Goal: Task Accomplishment & Management: Use online tool/utility

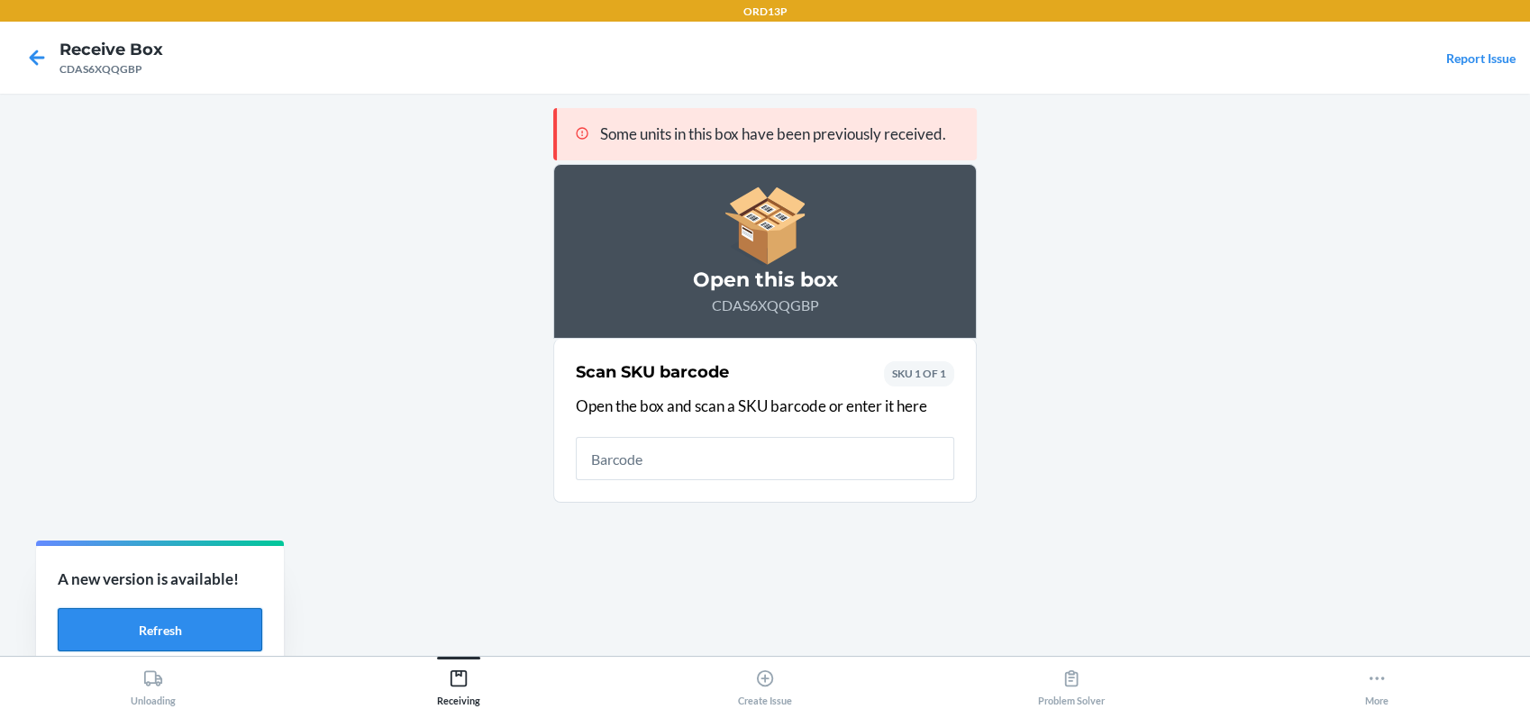
click at [95, 633] on button "Refresh" at bounding box center [160, 629] width 205 height 43
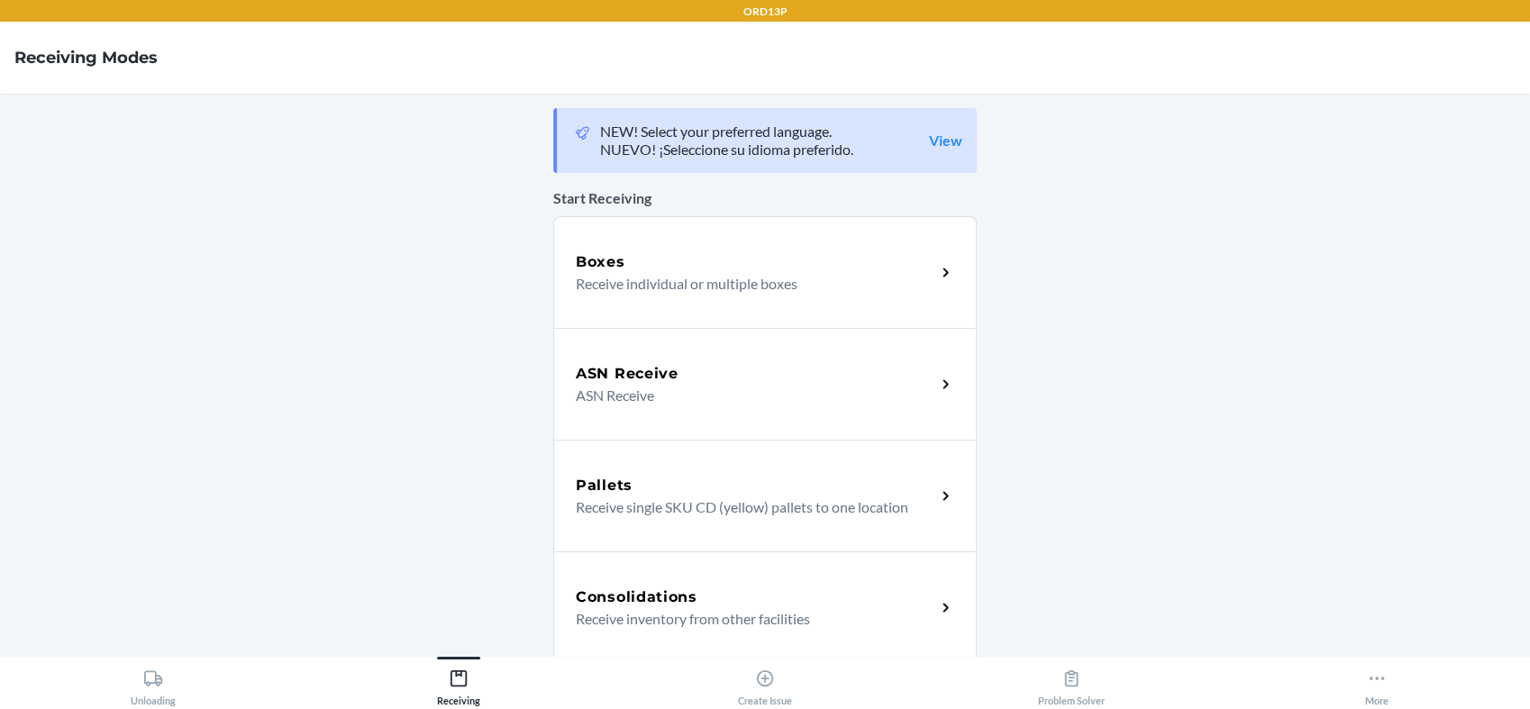
click at [602, 276] on p "Receive individual or multiple boxes" at bounding box center [748, 284] width 345 height 22
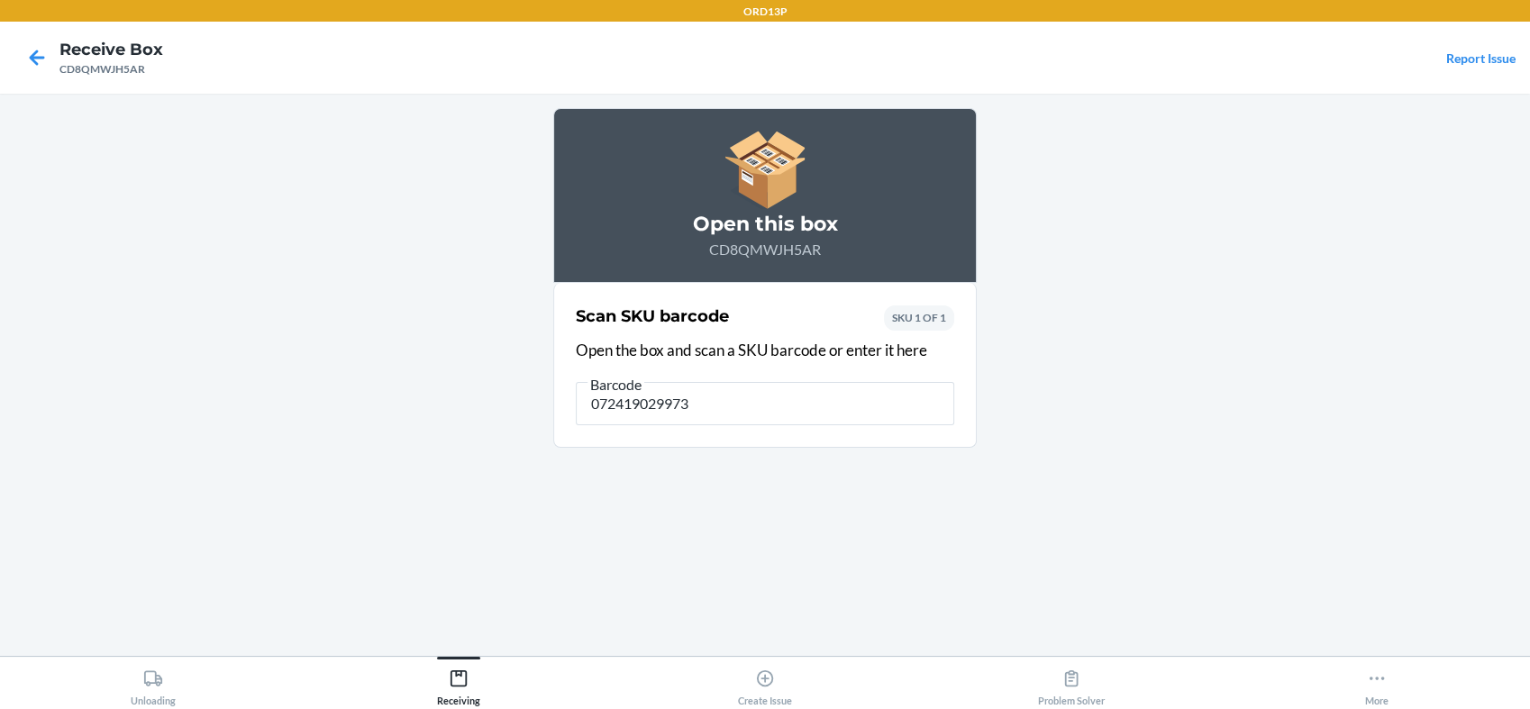
type input "0724190299739"
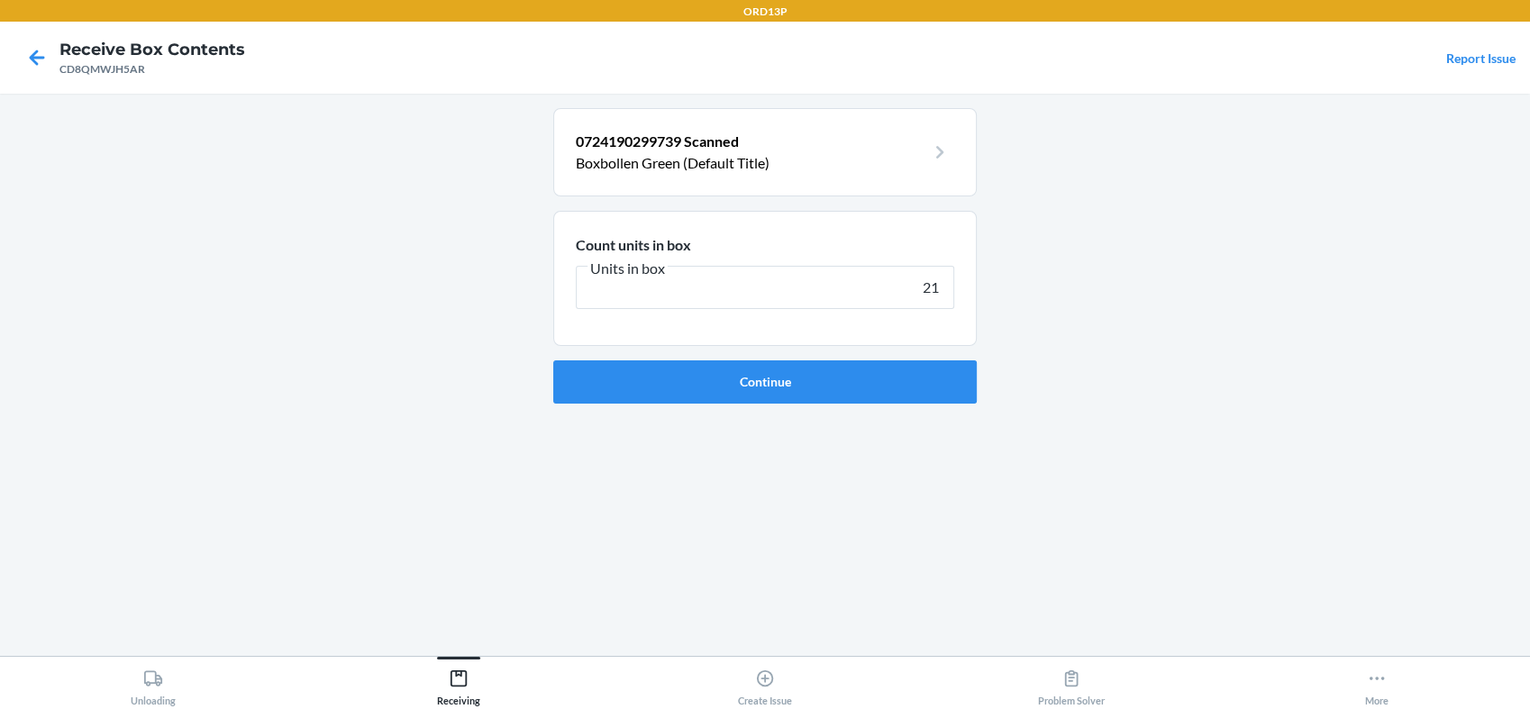
type input "210"
click button "Continue" at bounding box center [764, 381] width 423 height 43
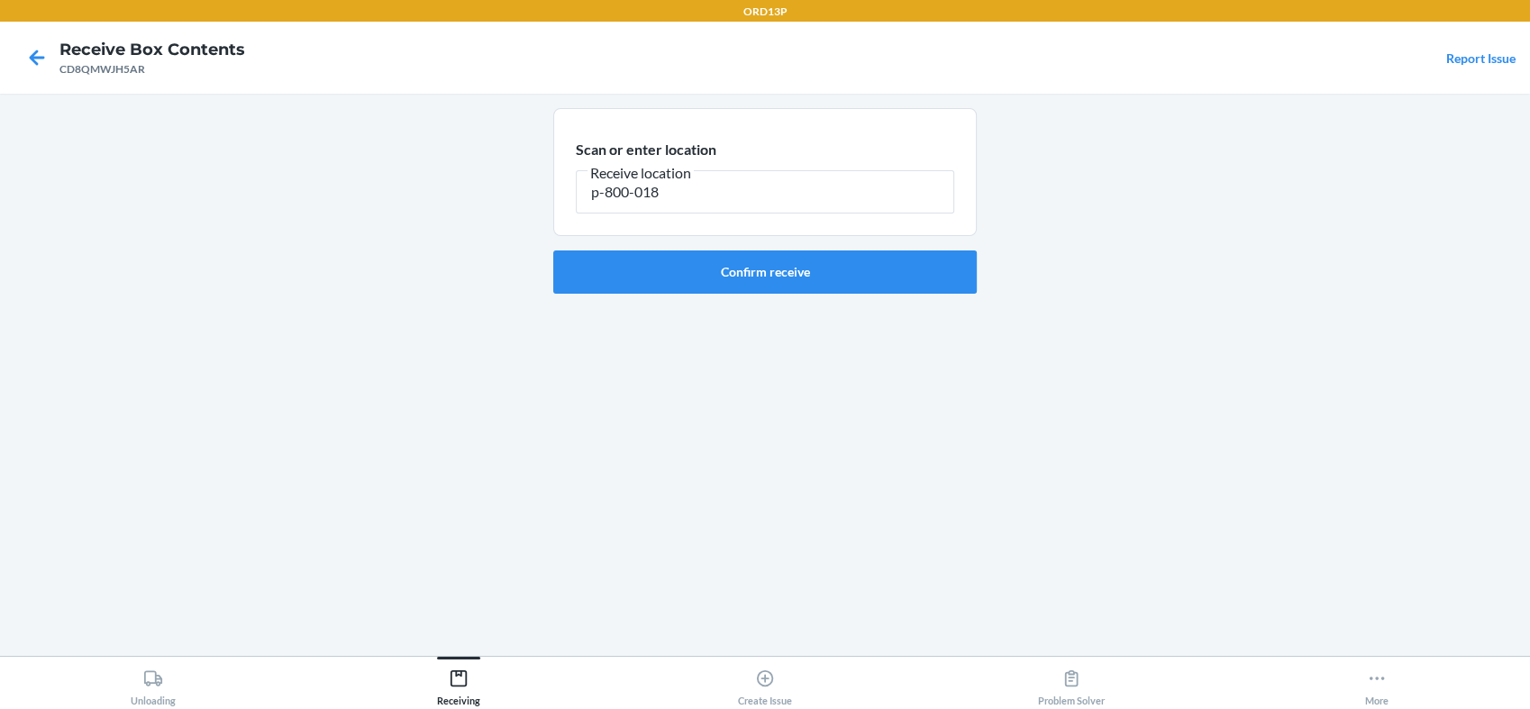
drag, startPoint x: 676, startPoint y: 203, endPoint x: 516, endPoint y: 203, distance: 159.5
click at [516, 203] on main "Scan or enter location [GEOGRAPHIC_DATA] location p-800-018 Confirm receive" at bounding box center [765, 375] width 1530 height 562
type input "p-800-018"
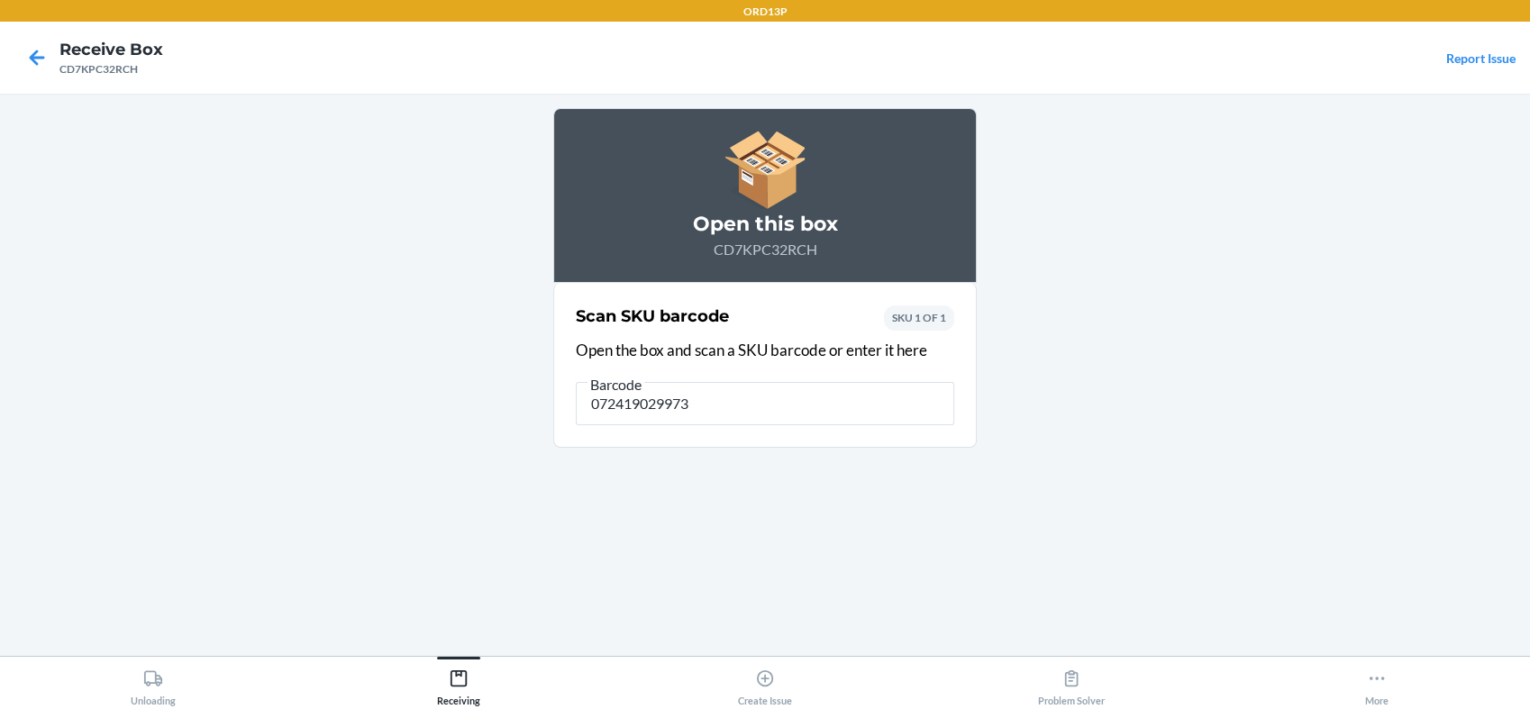
type input "0724190299739"
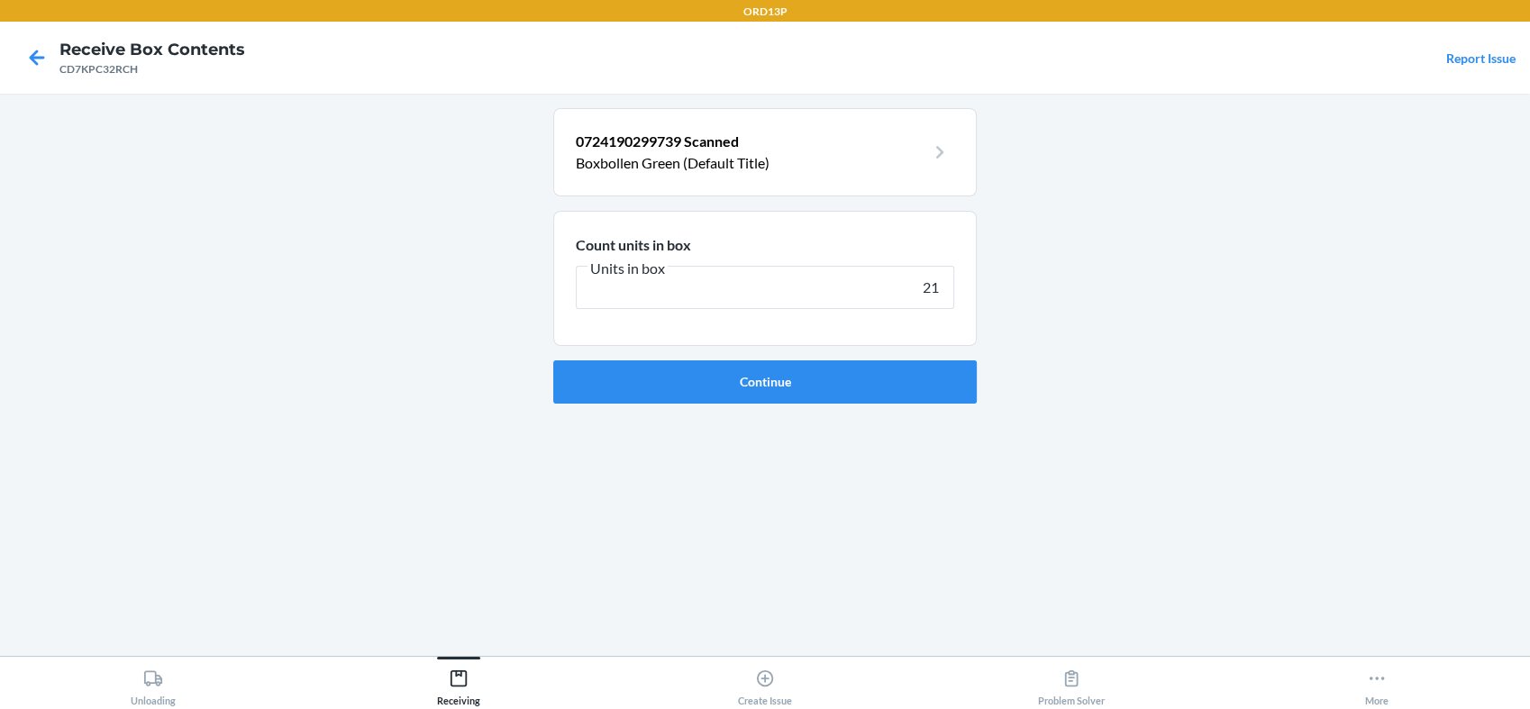
type input "210"
click button "Continue" at bounding box center [764, 381] width 423 height 43
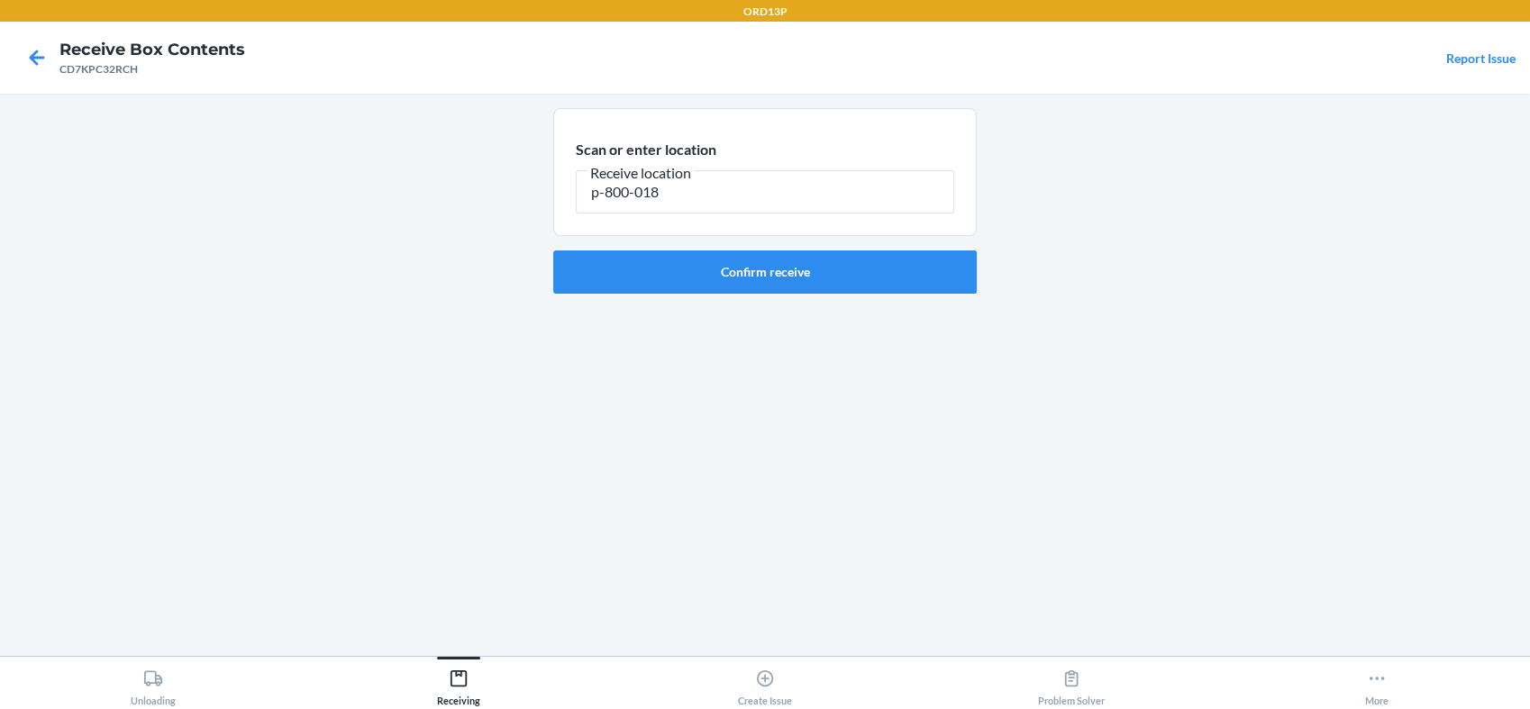
type input "p-800-018"
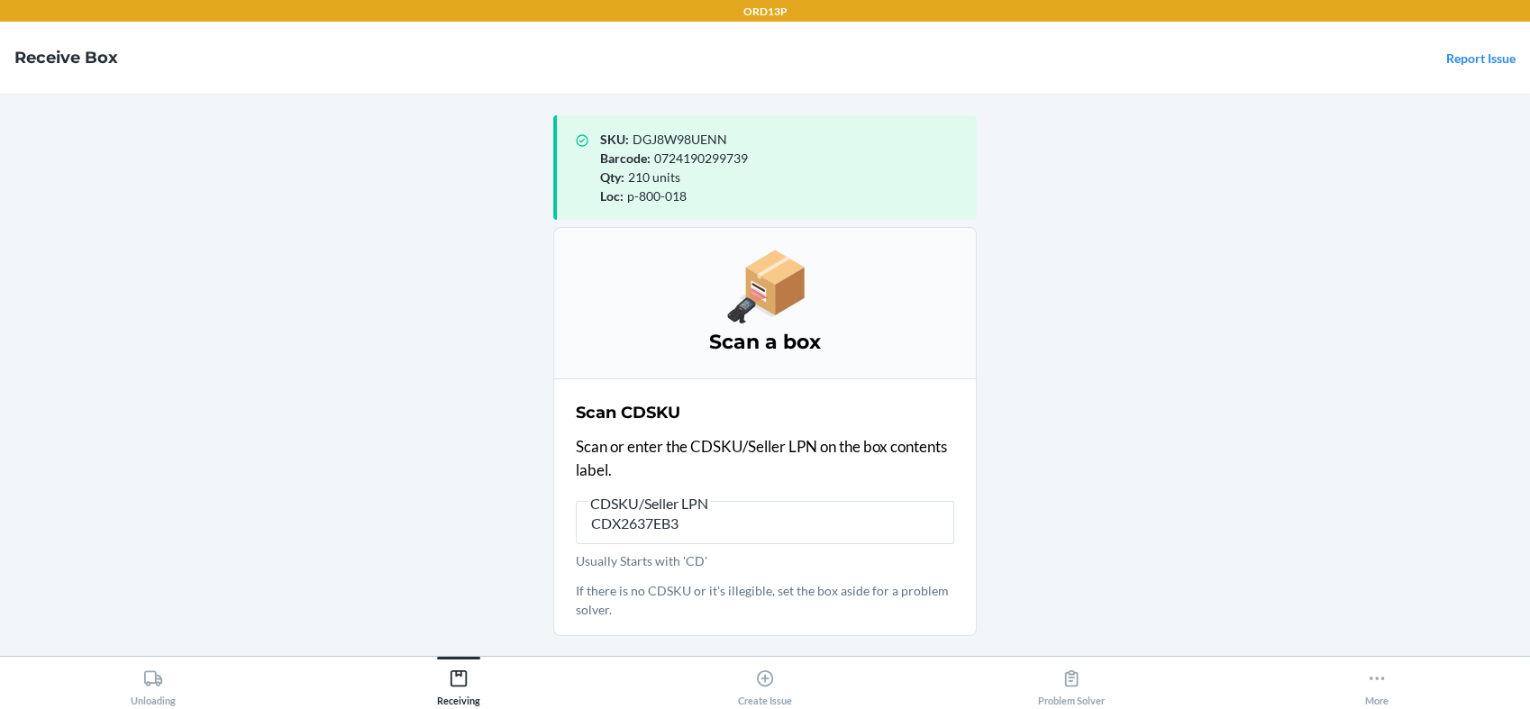
type input "CDX2637EB32"
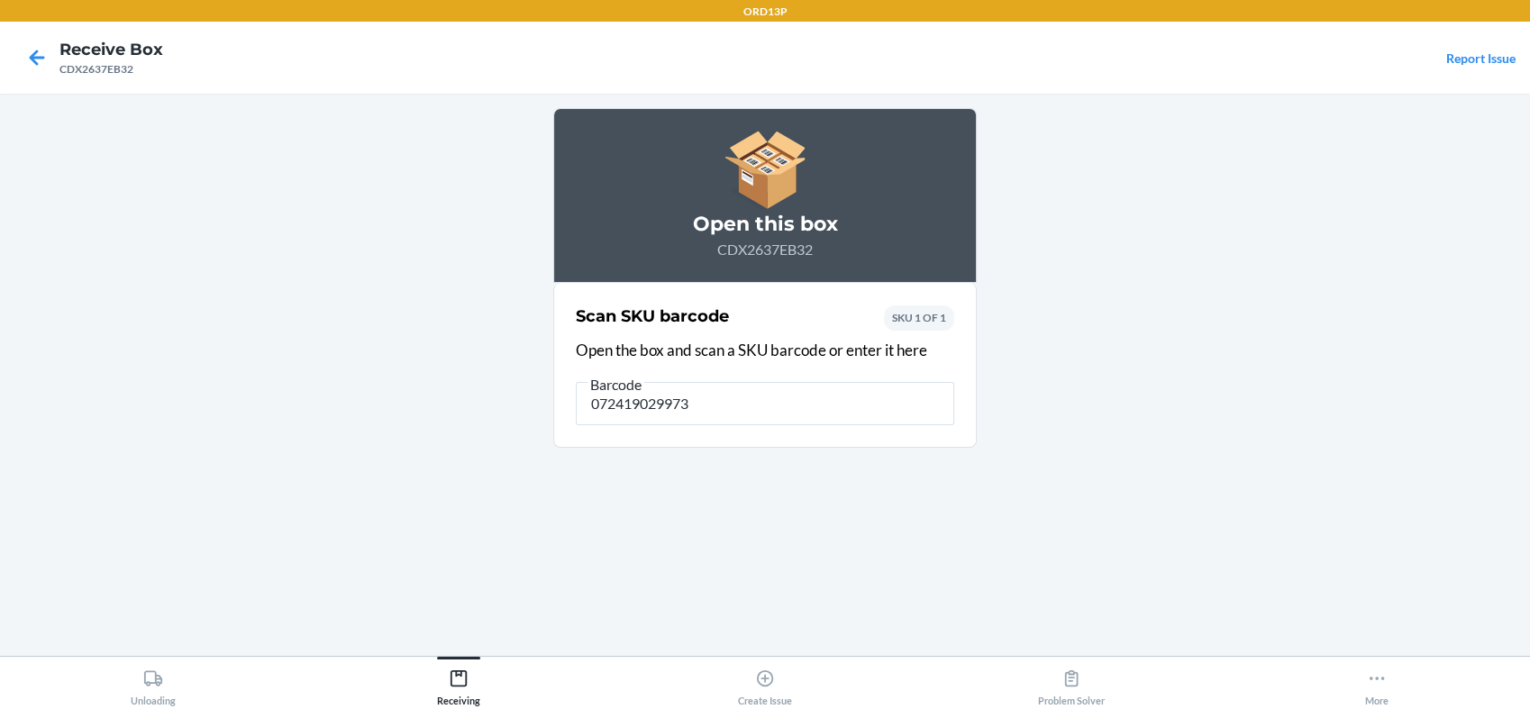
type input "0724190299739"
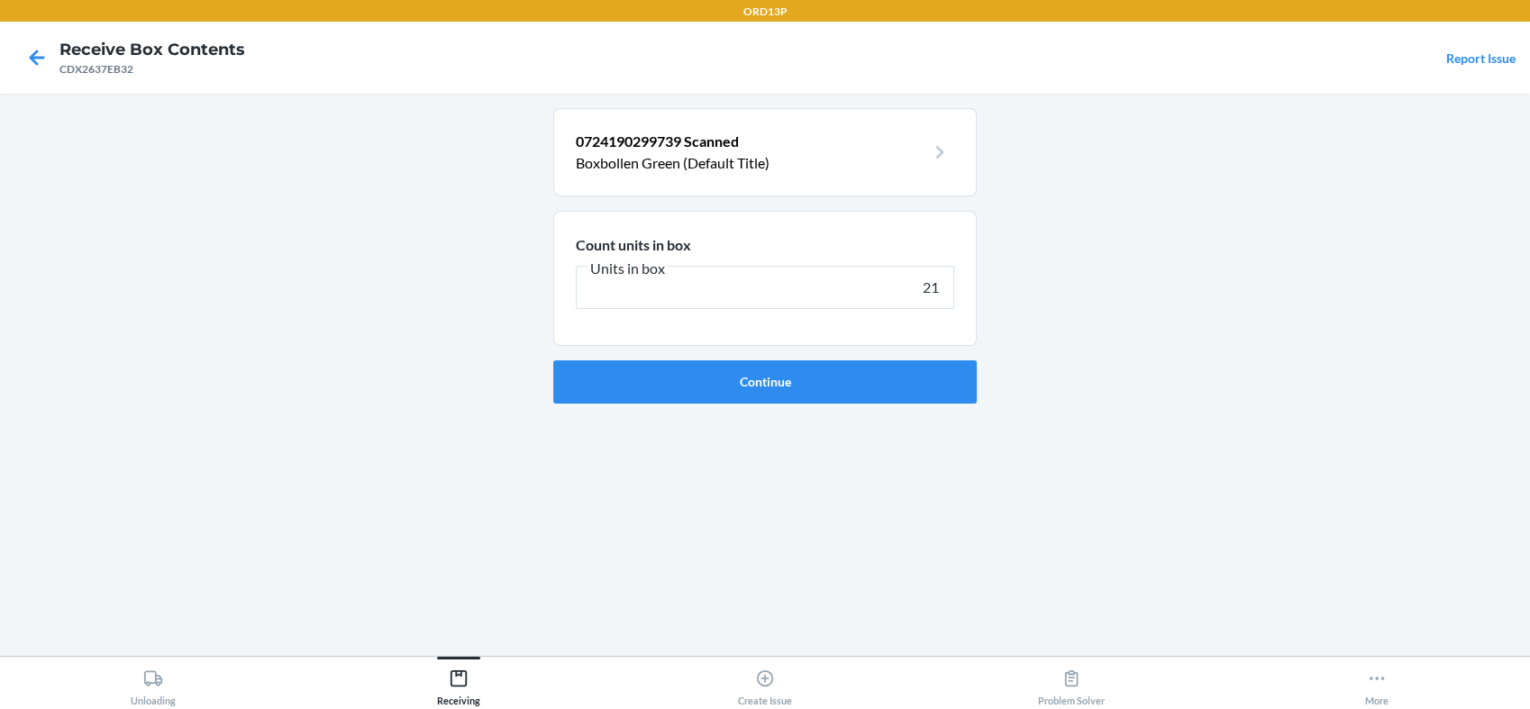
type input "210"
click button "Continue" at bounding box center [764, 381] width 423 height 43
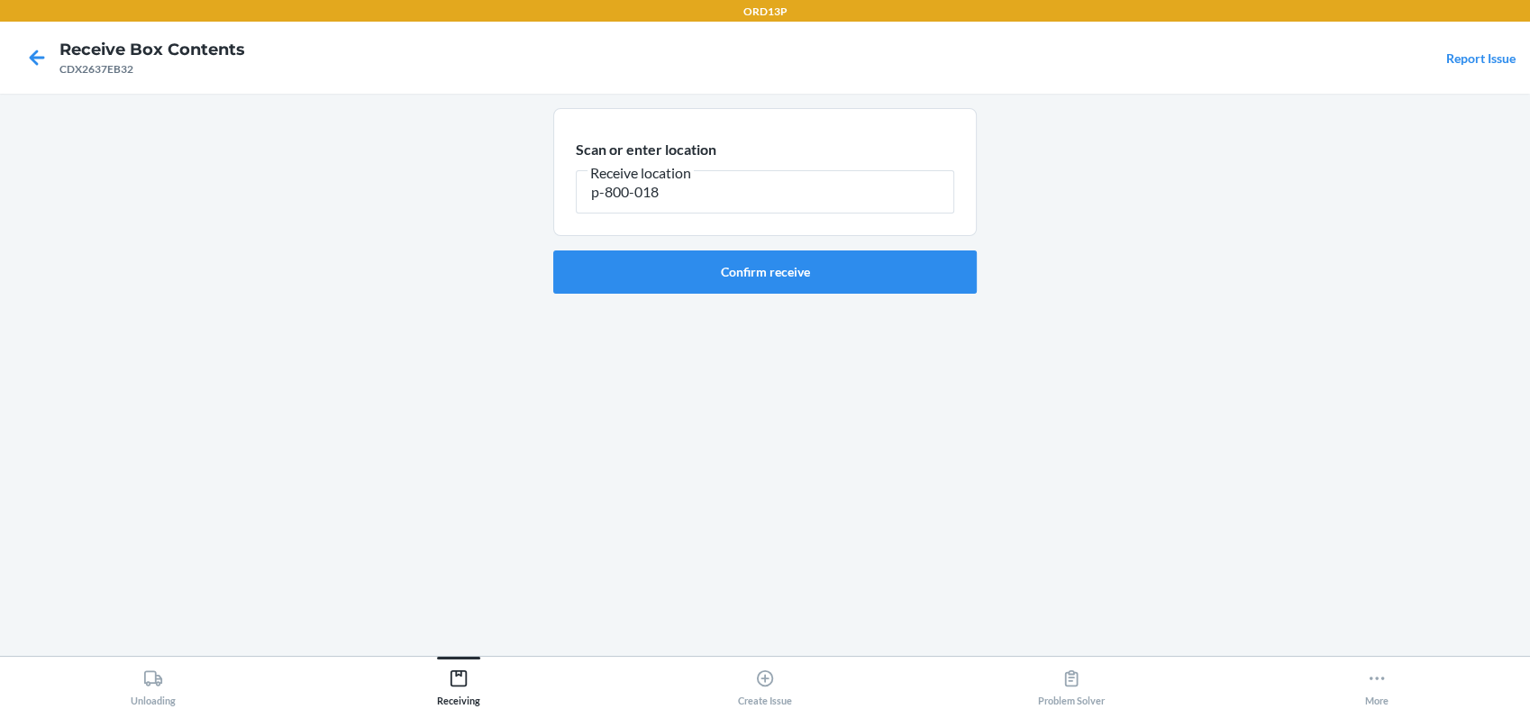
type input "p-800-018"
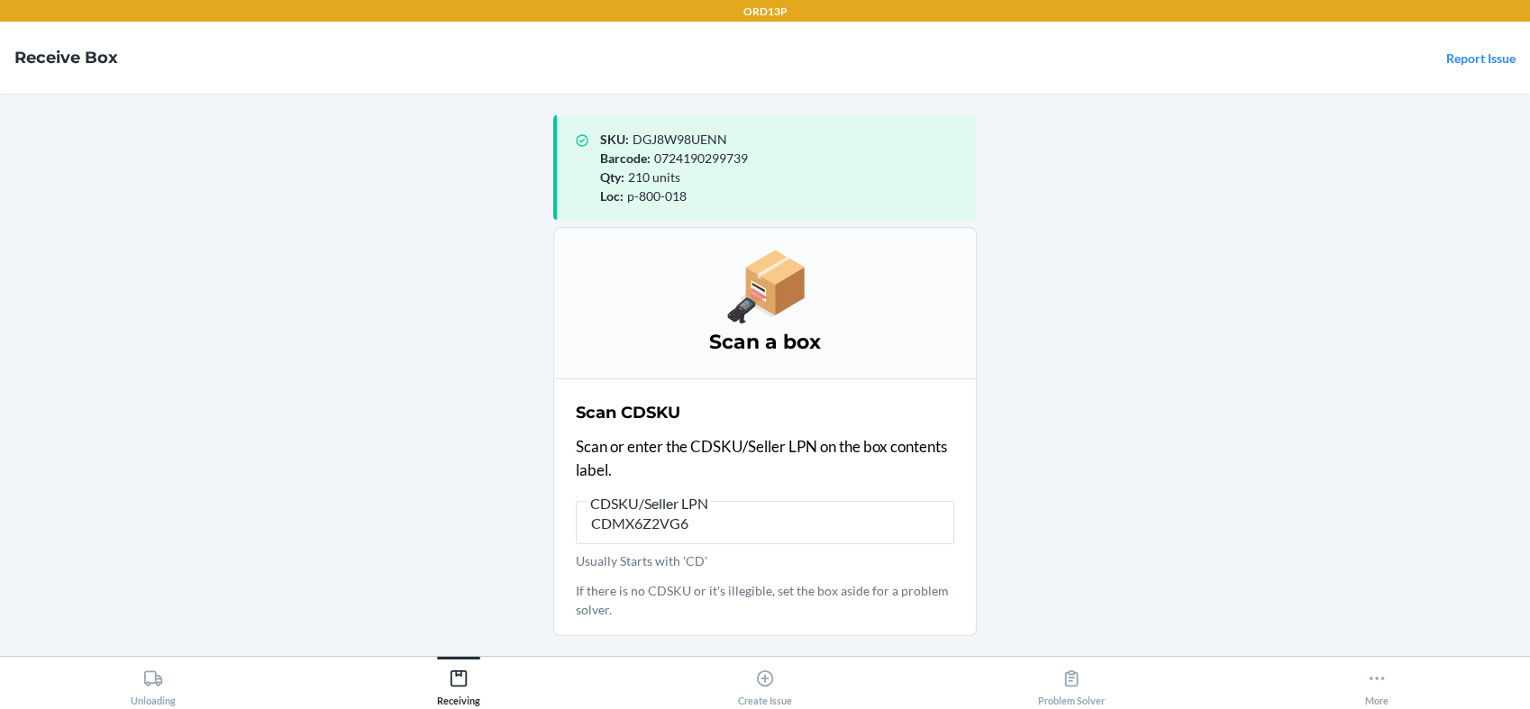
type input "CDMX6Z2VG69"
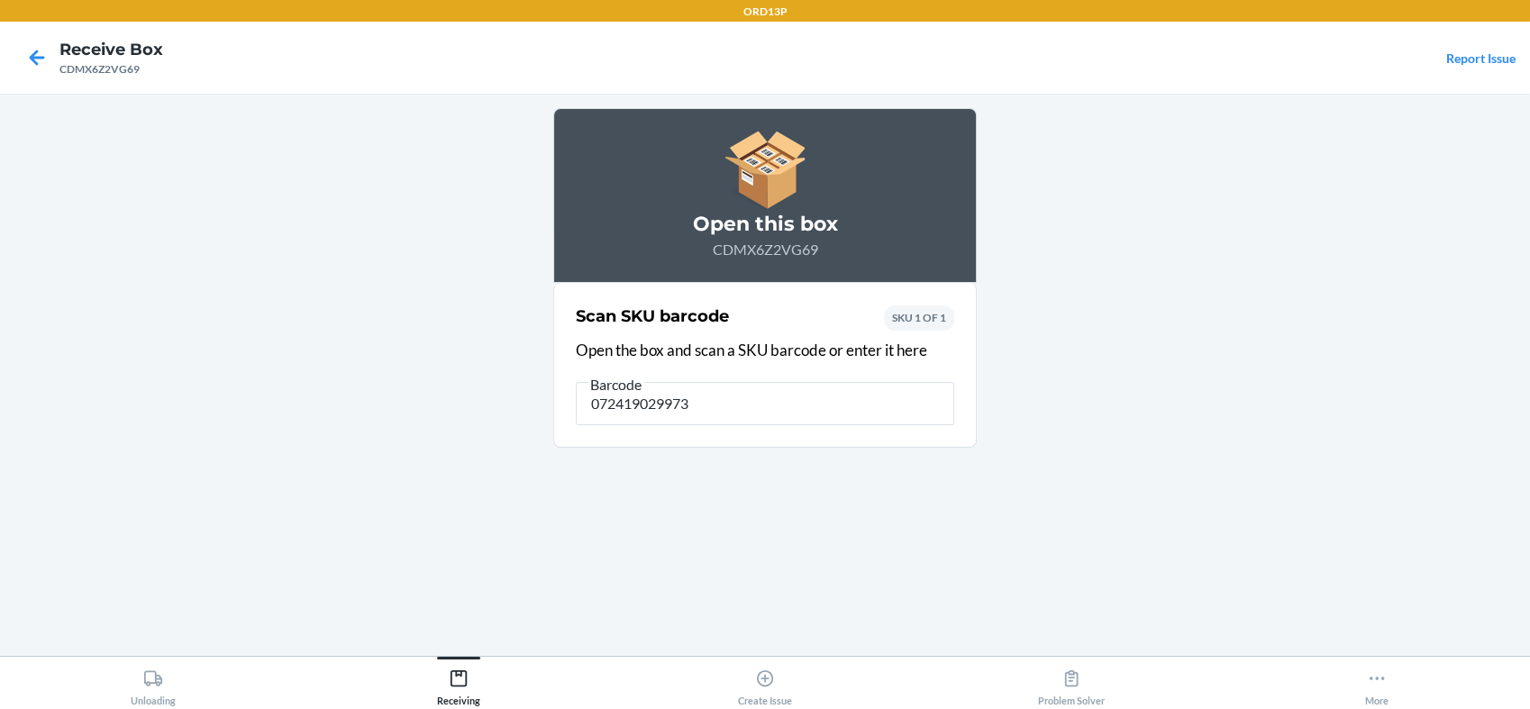
type input "0724190299739"
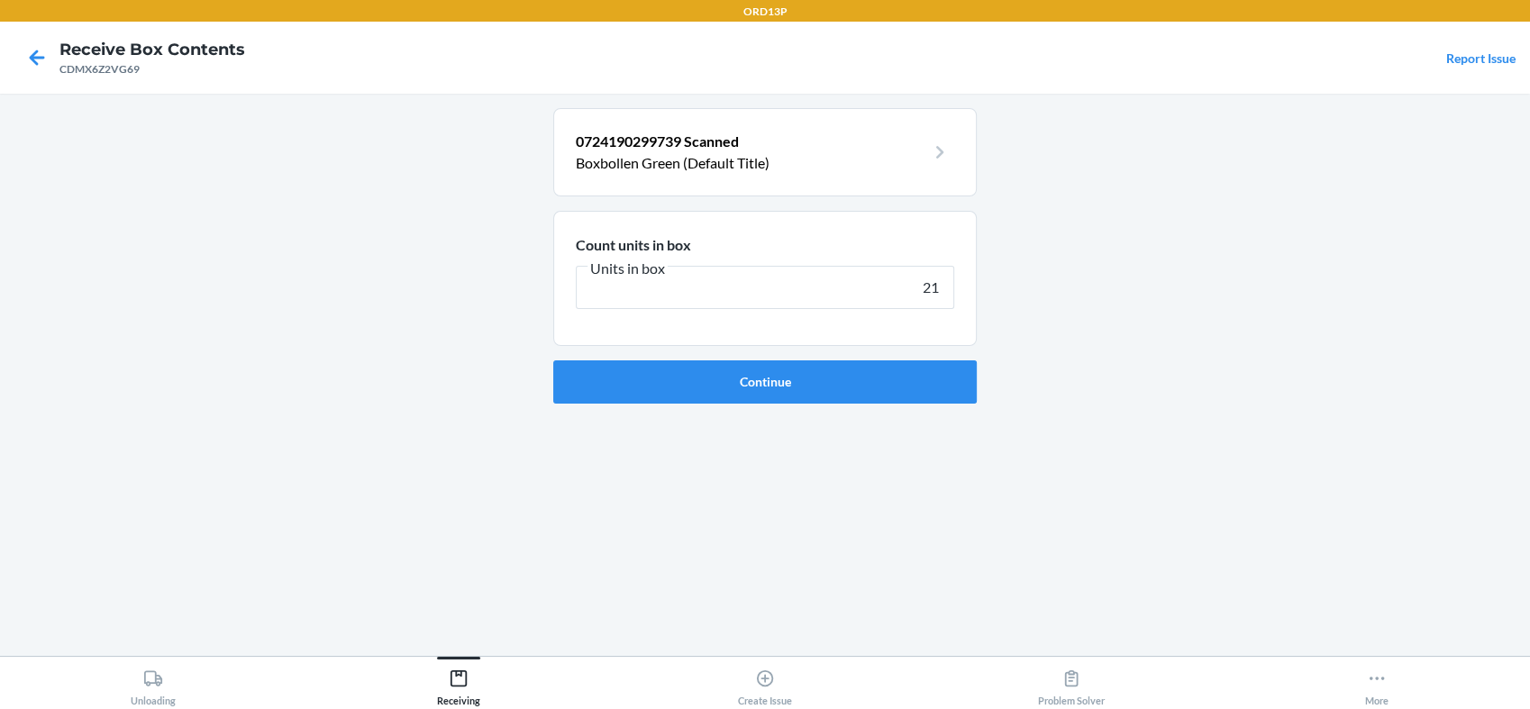
type input "210"
click button "Continue" at bounding box center [764, 381] width 423 height 43
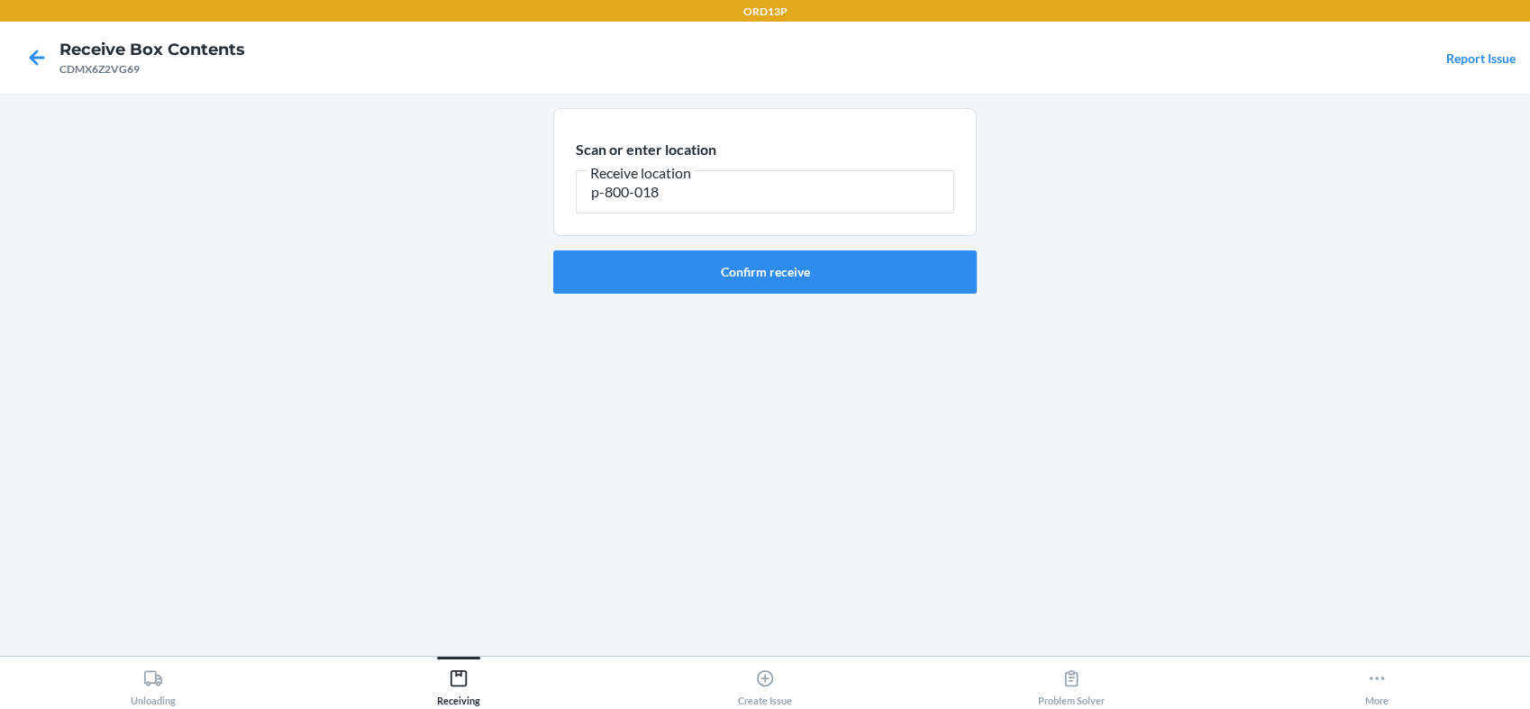
type input "p-800-018"
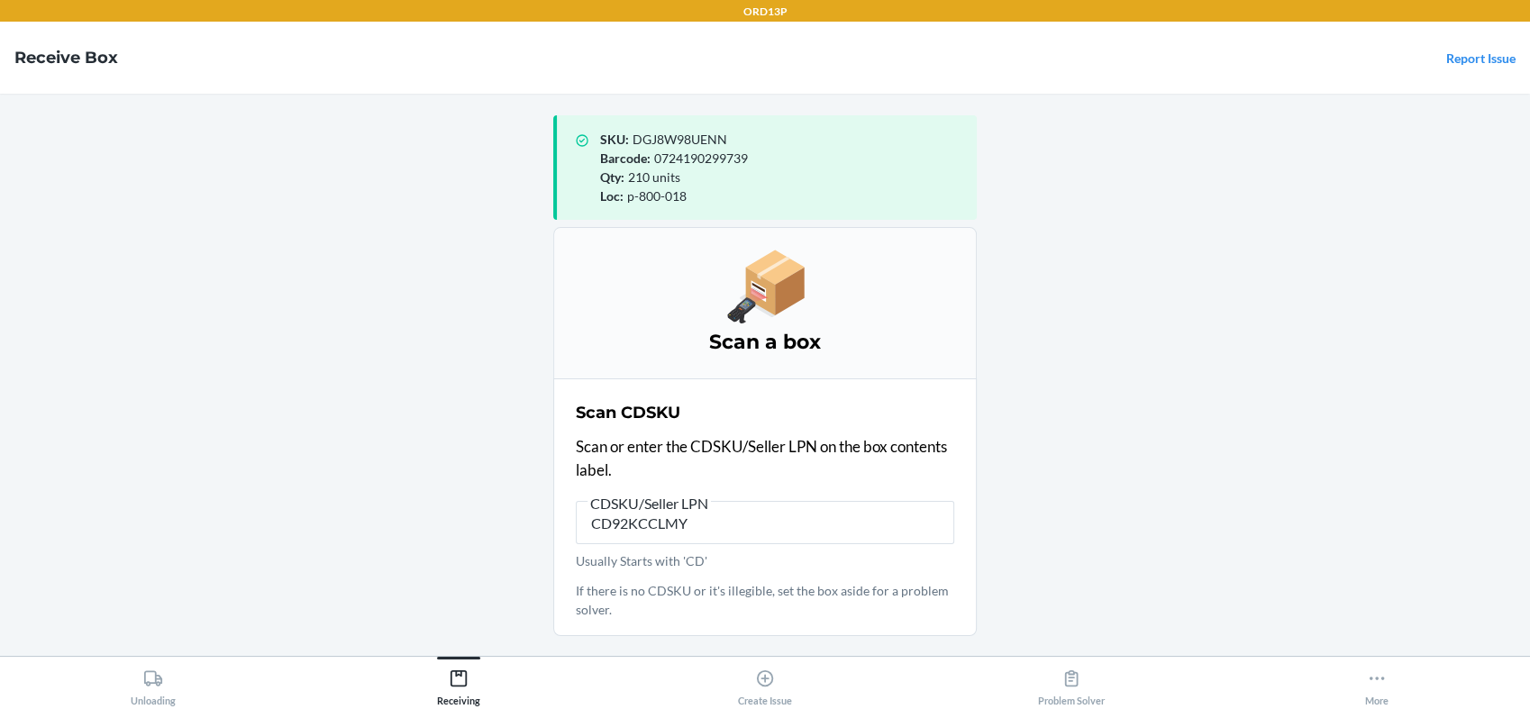
type input "CD92KCCLMYL"
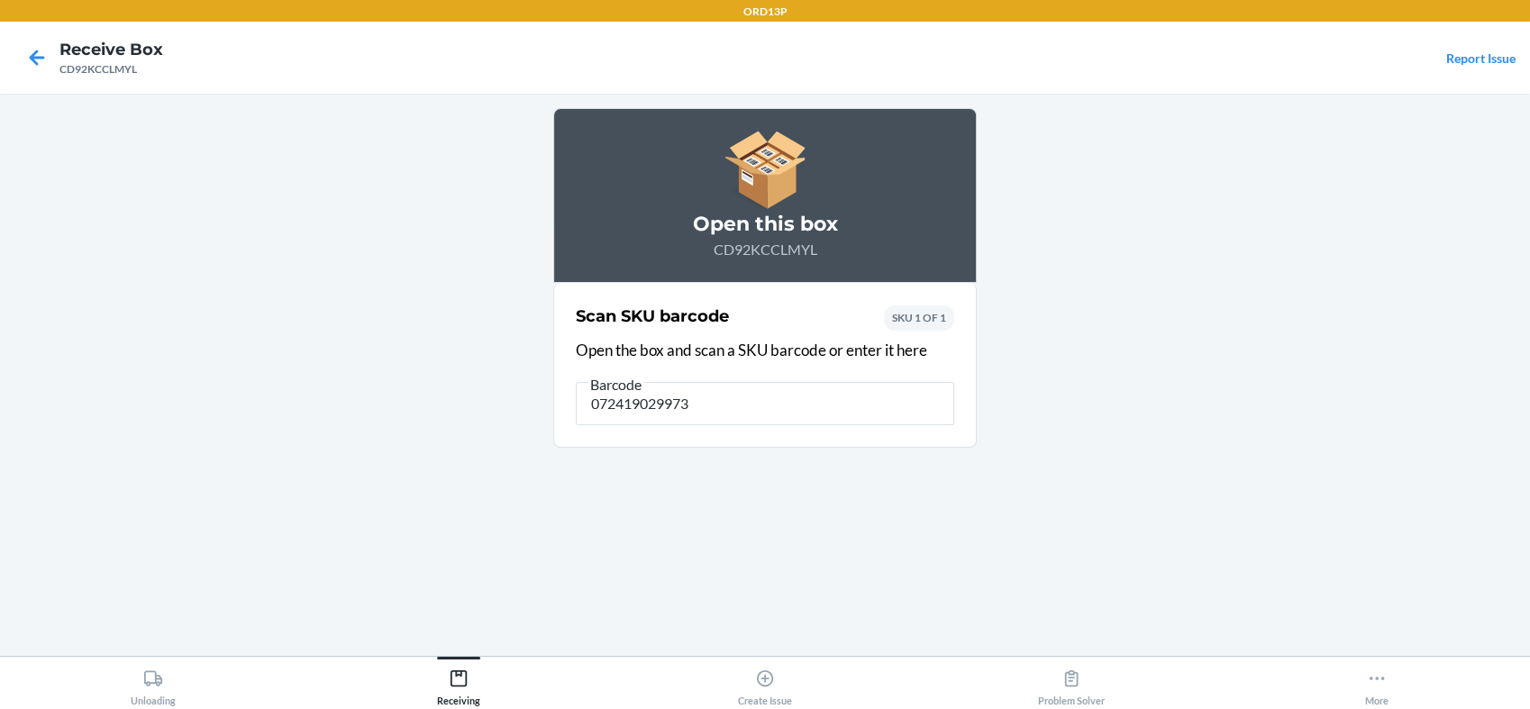
type input "0724190299739"
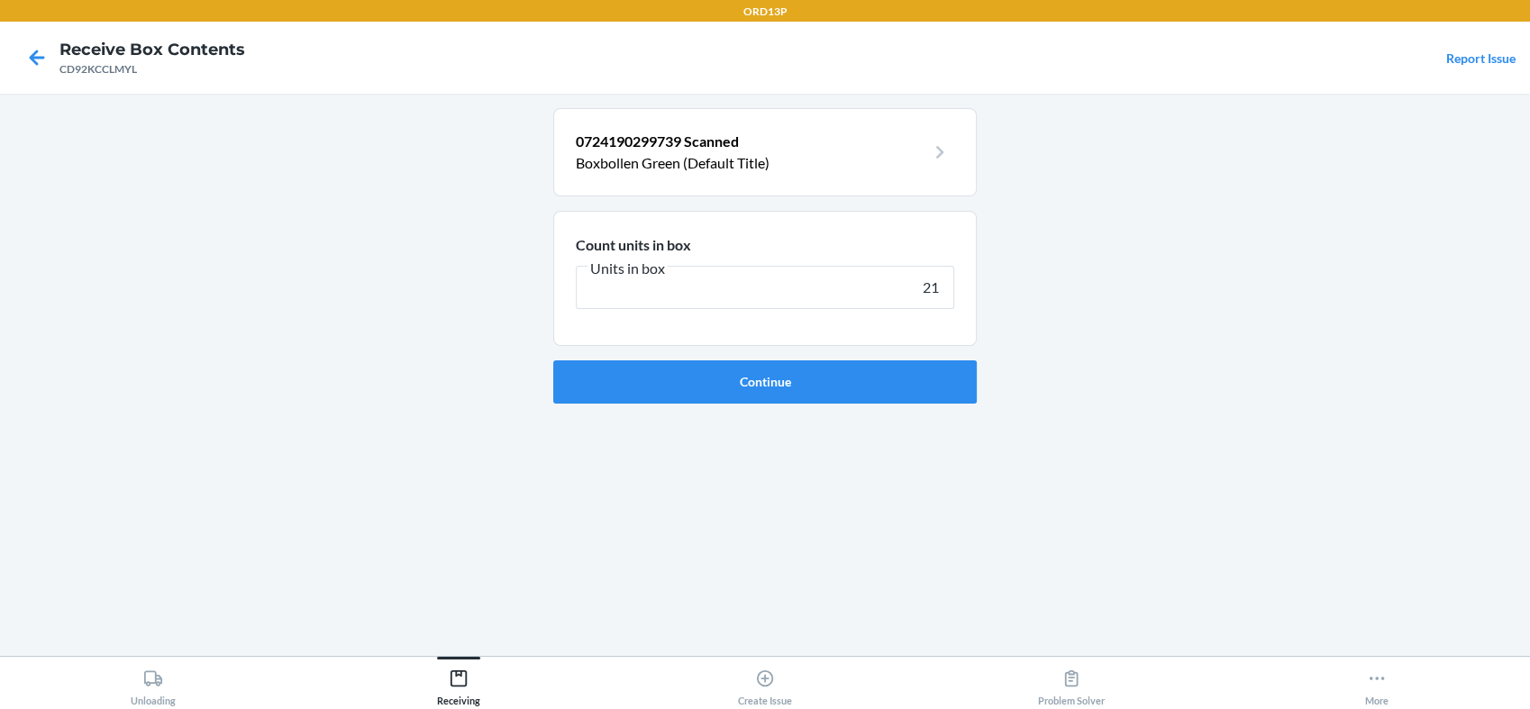
type input "210"
click button "Continue" at bounding box center [764, 381] width 423 height 43
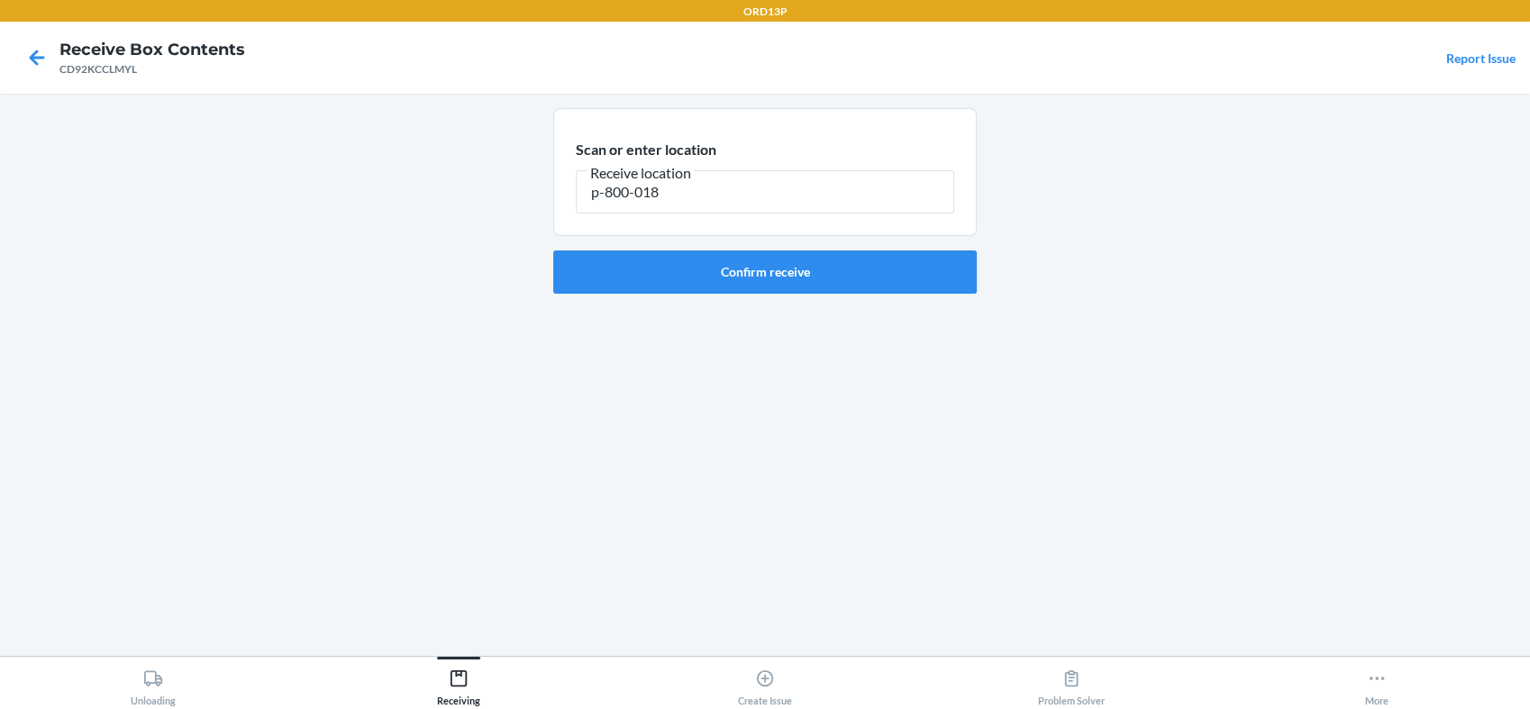
type input "p-800-018"
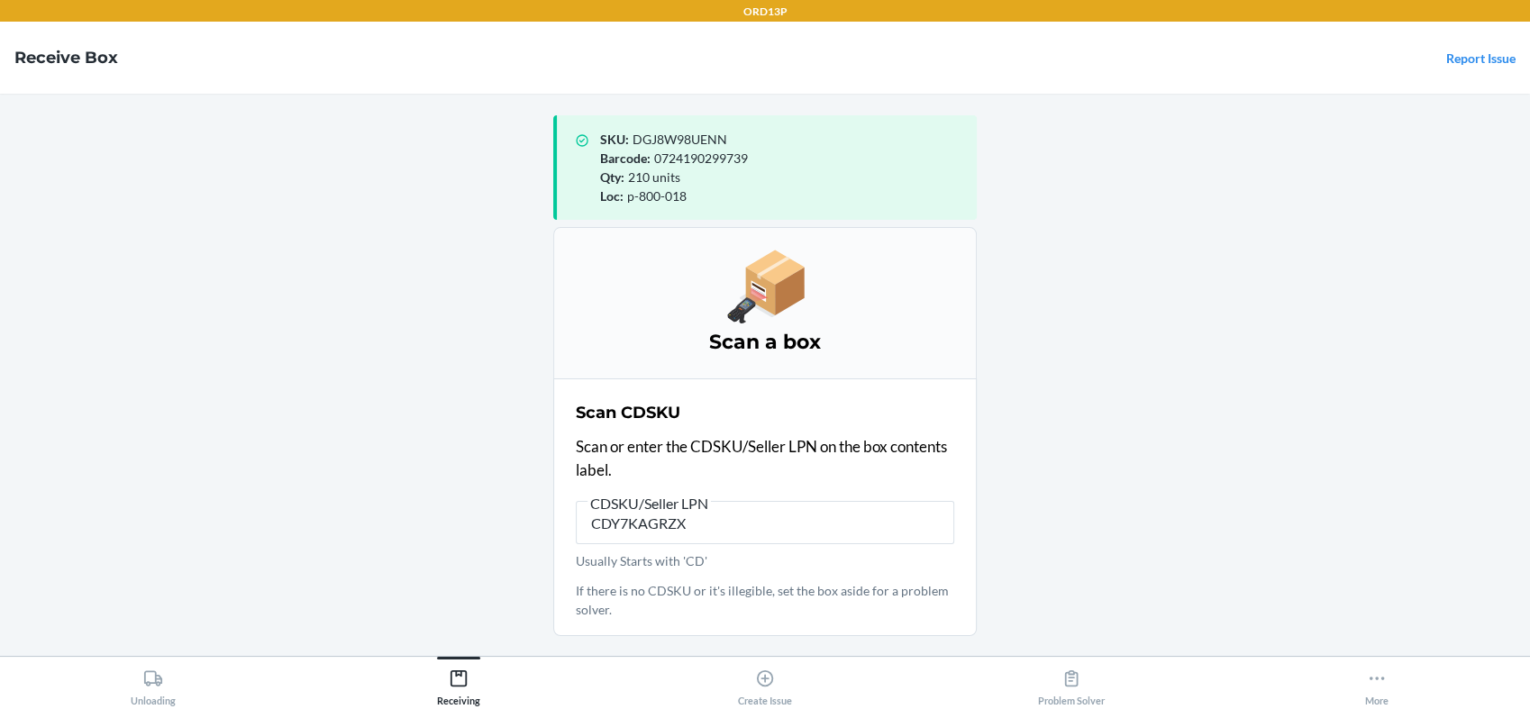
type input "CDY7KAGRZXH"
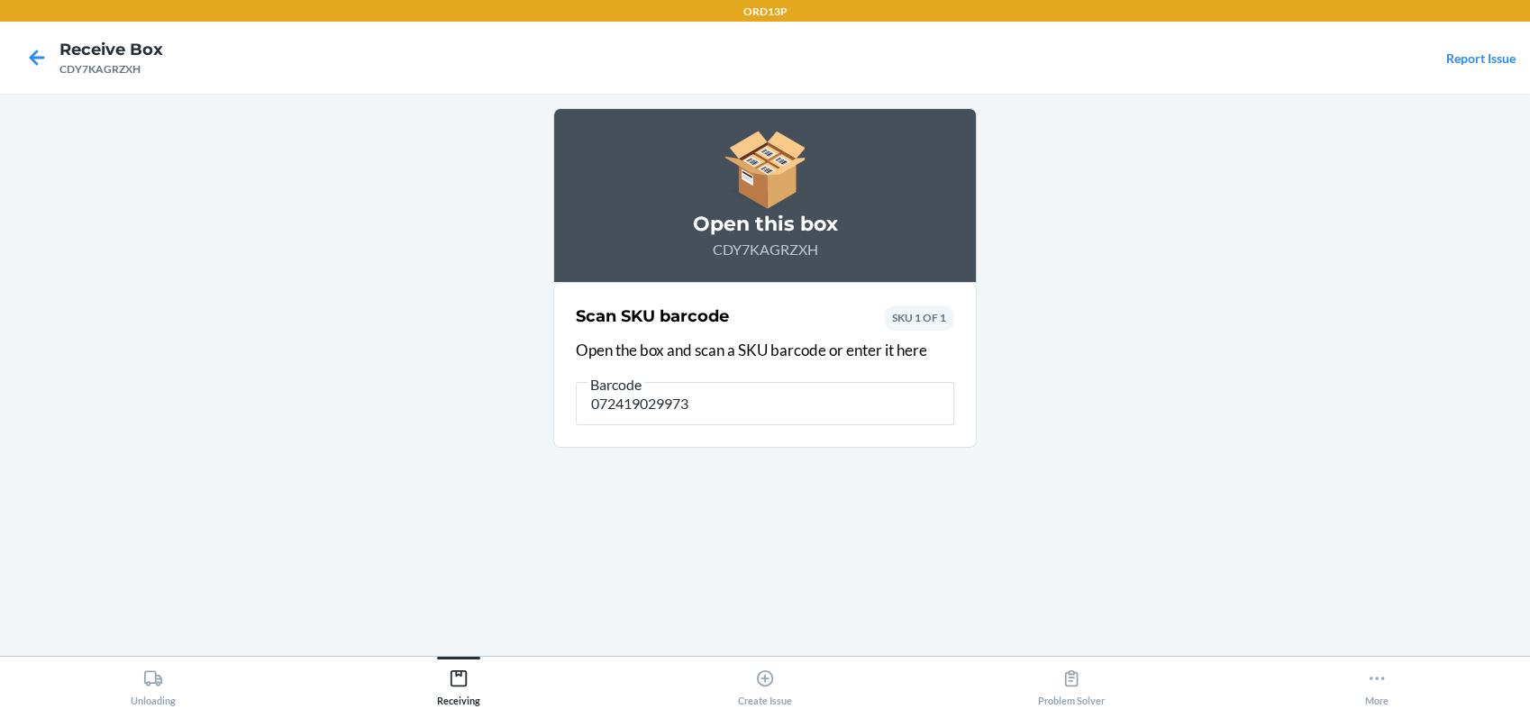
type input "0724190299739"
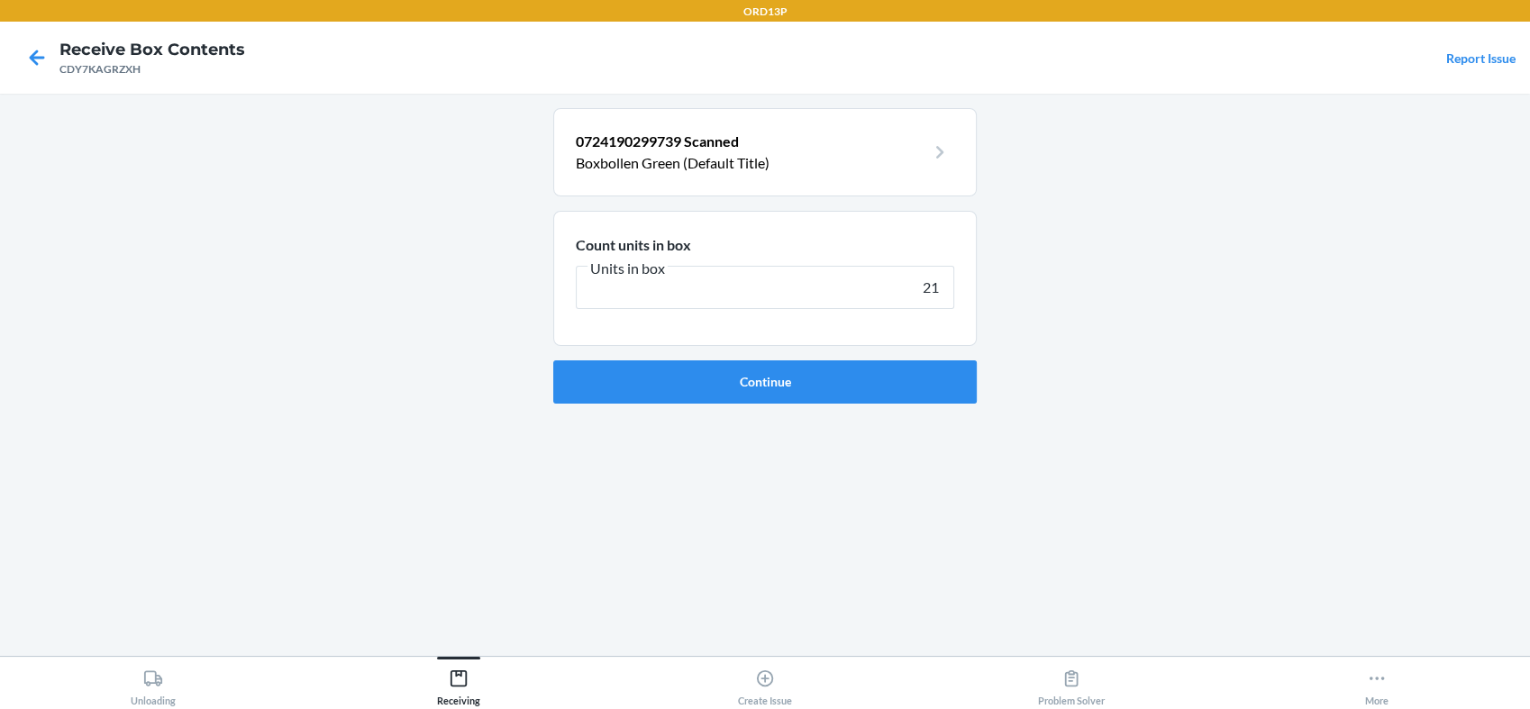
type input "210"
click button "Continue" at bounding box center [764, 381] width 423 height 43
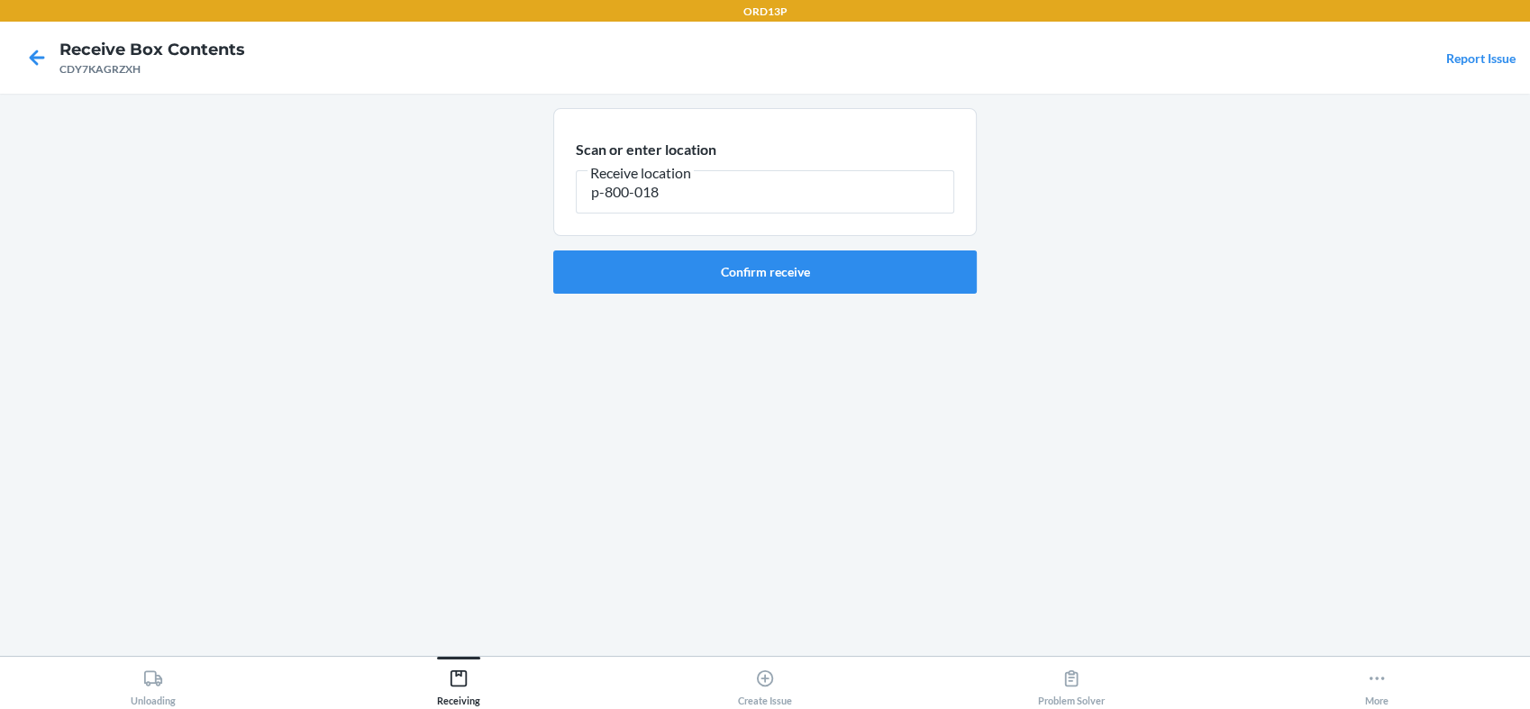
type input "p-800-018"
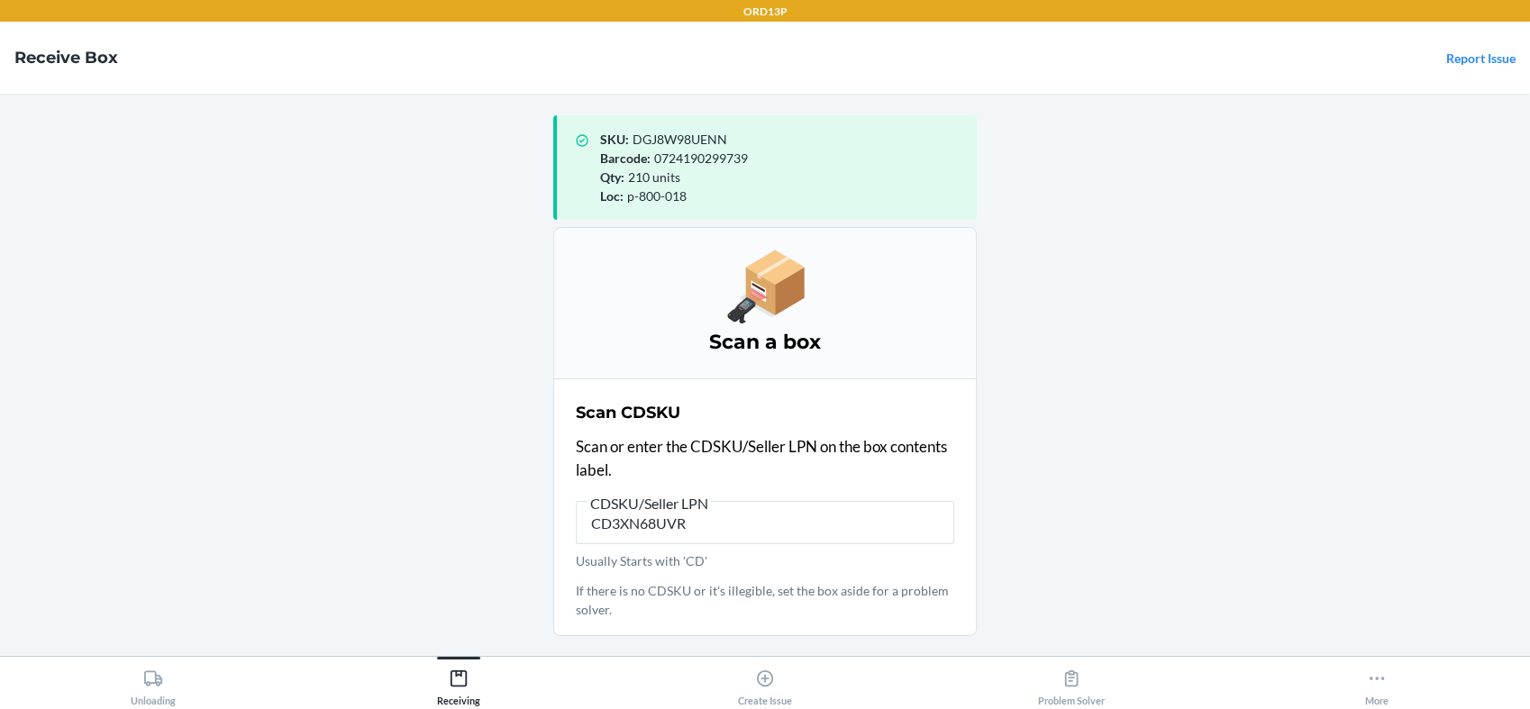
type input "CD3XN68UVR3"
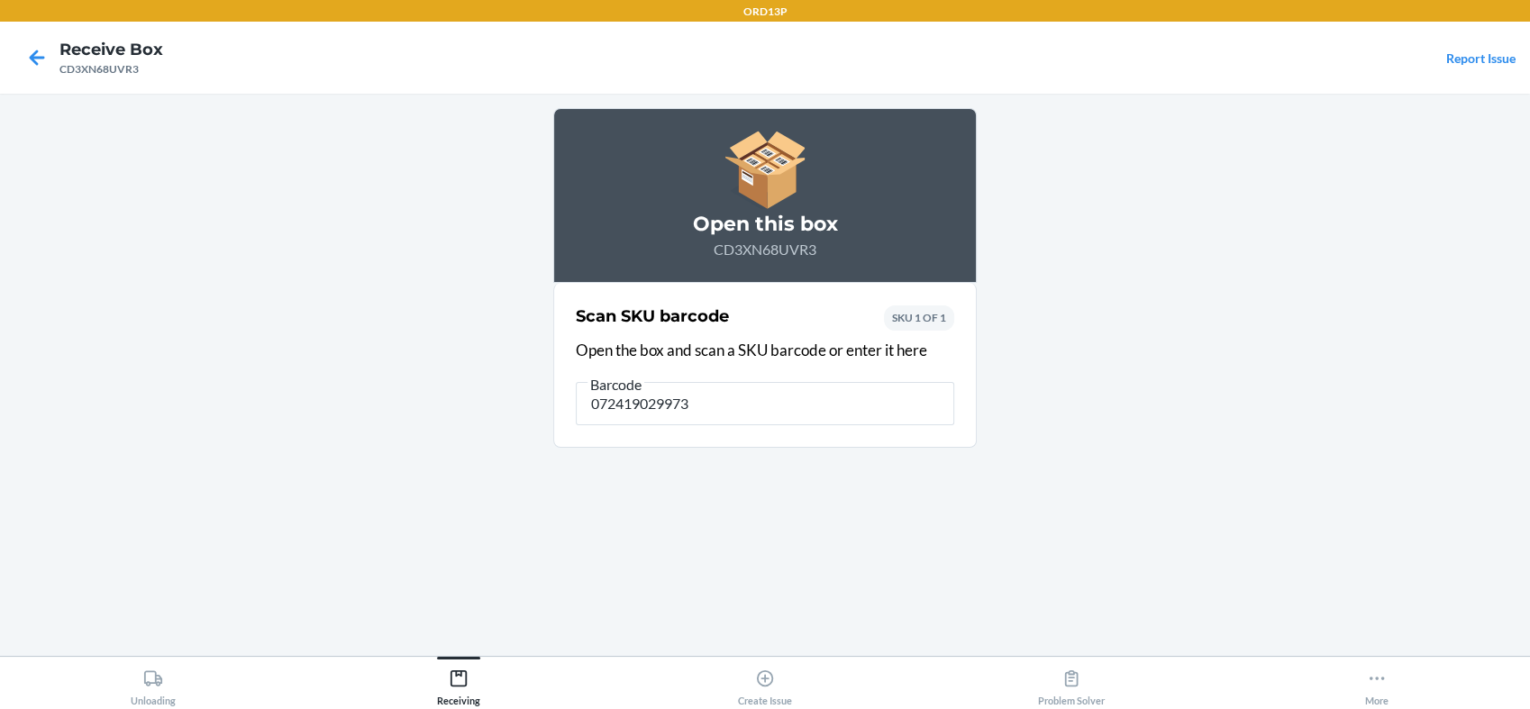
type input "0724190299739"
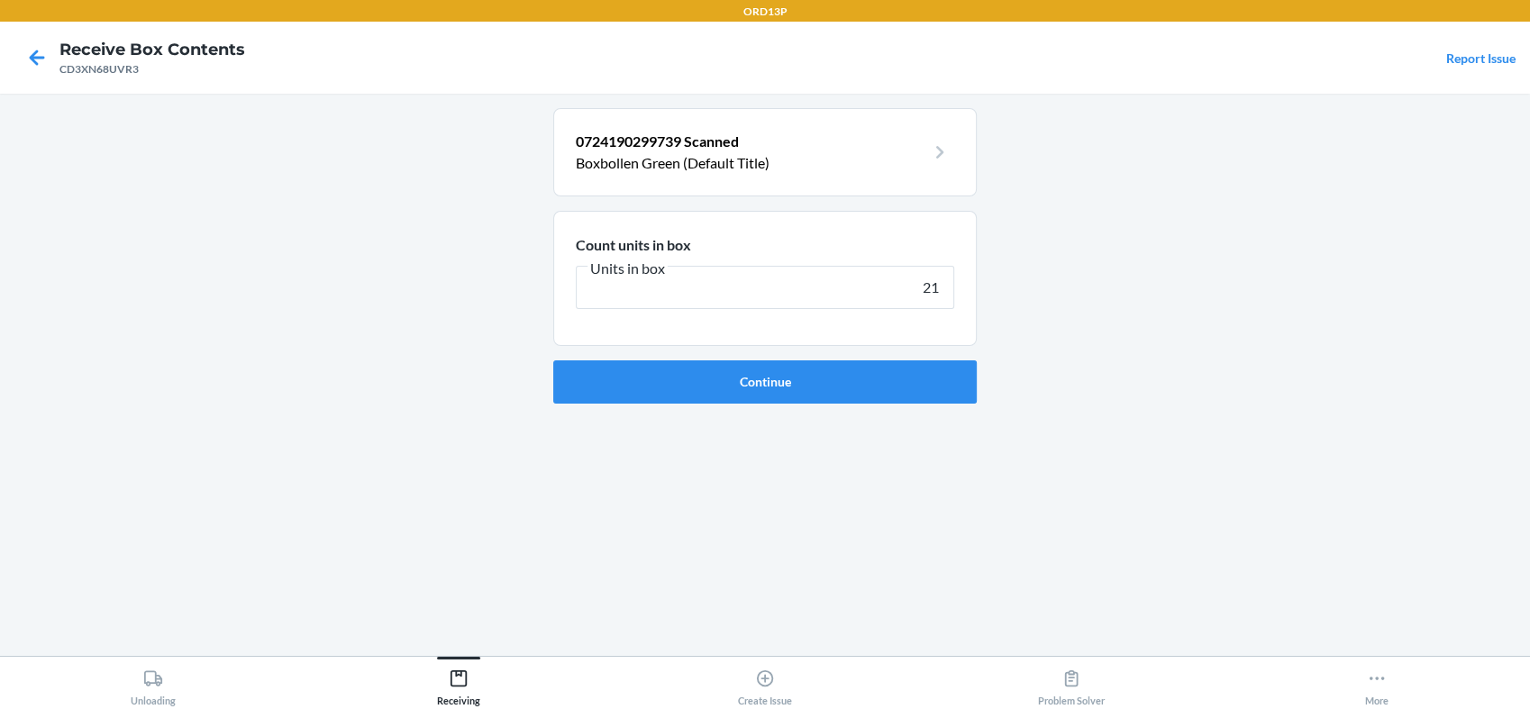
type input "210"
click button "Continue" at bounding box center [764, 381] width 423 height 43
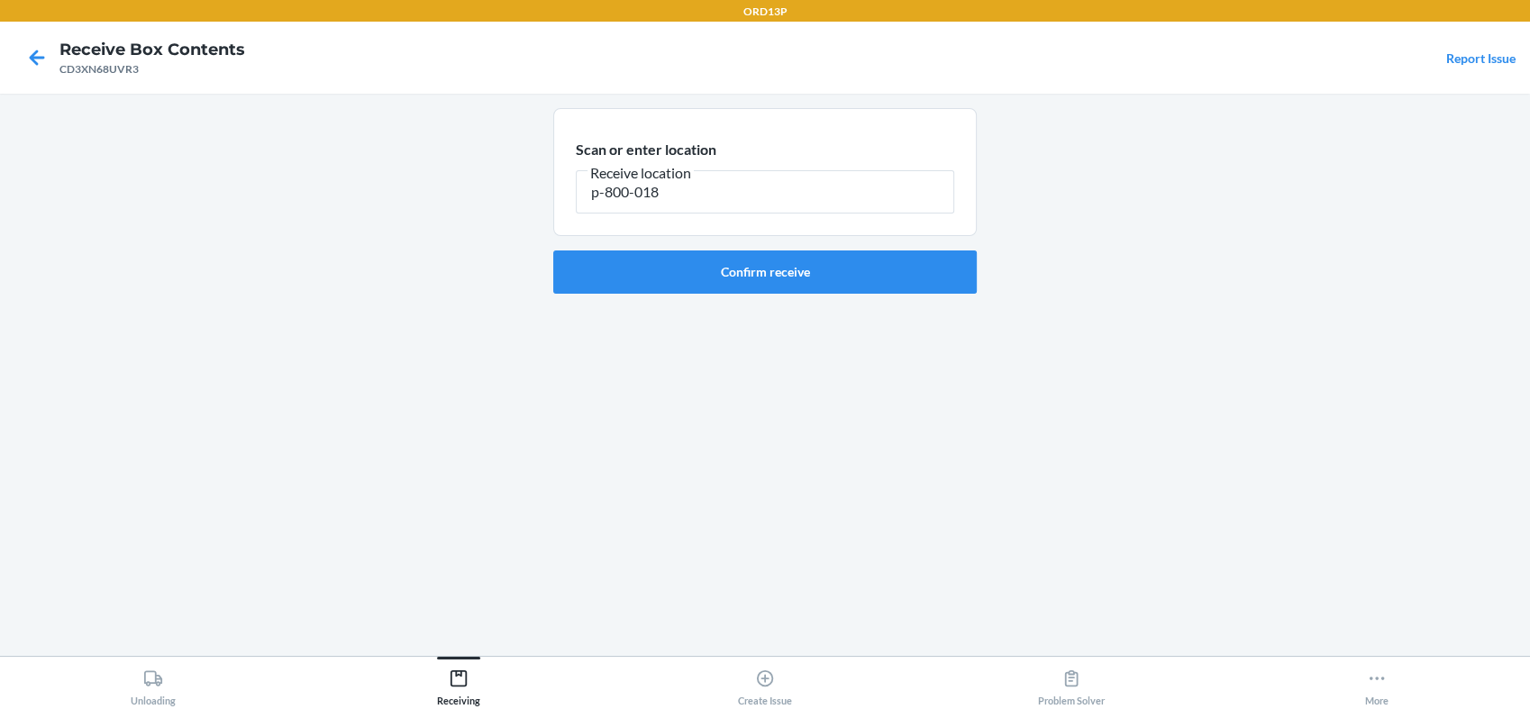
type input "p-800-018"
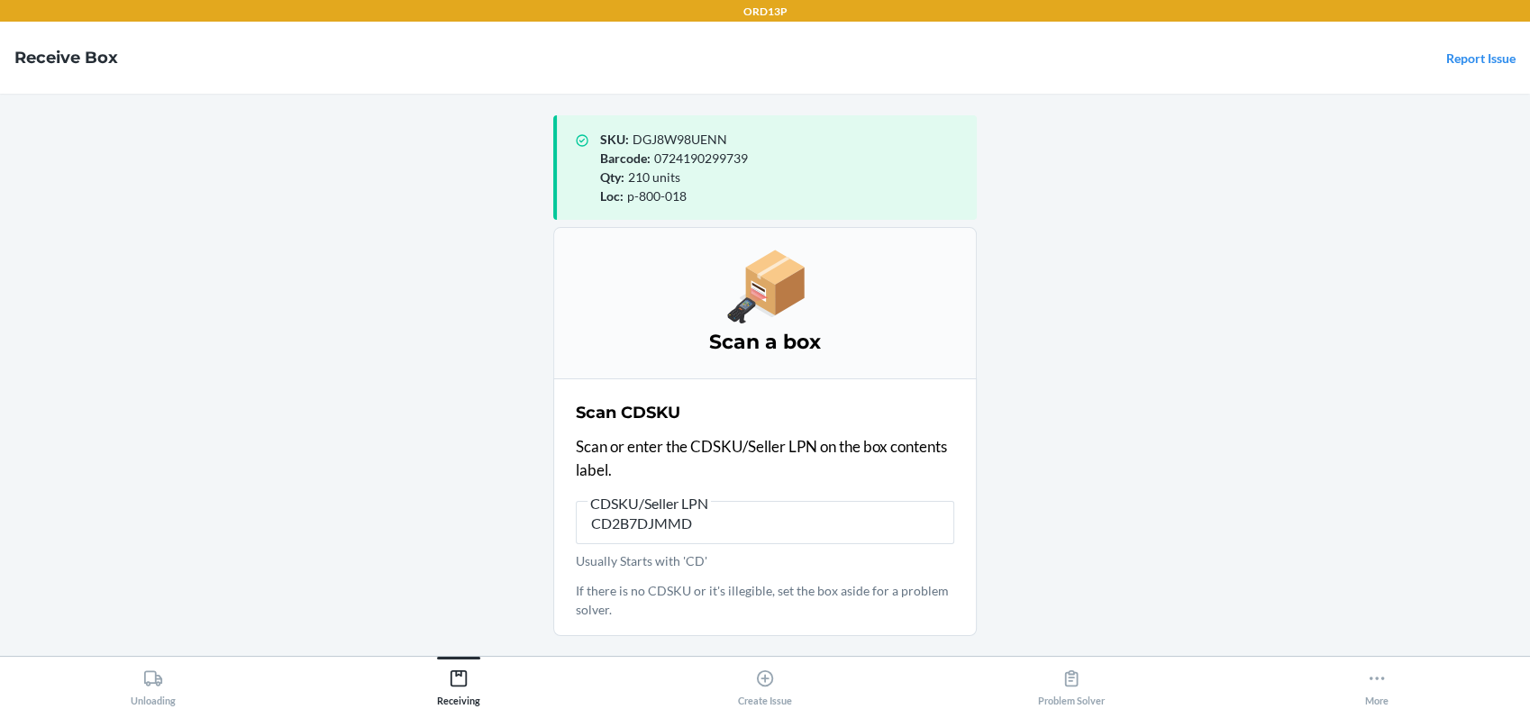
type input "CD2B7DJMMDZ"
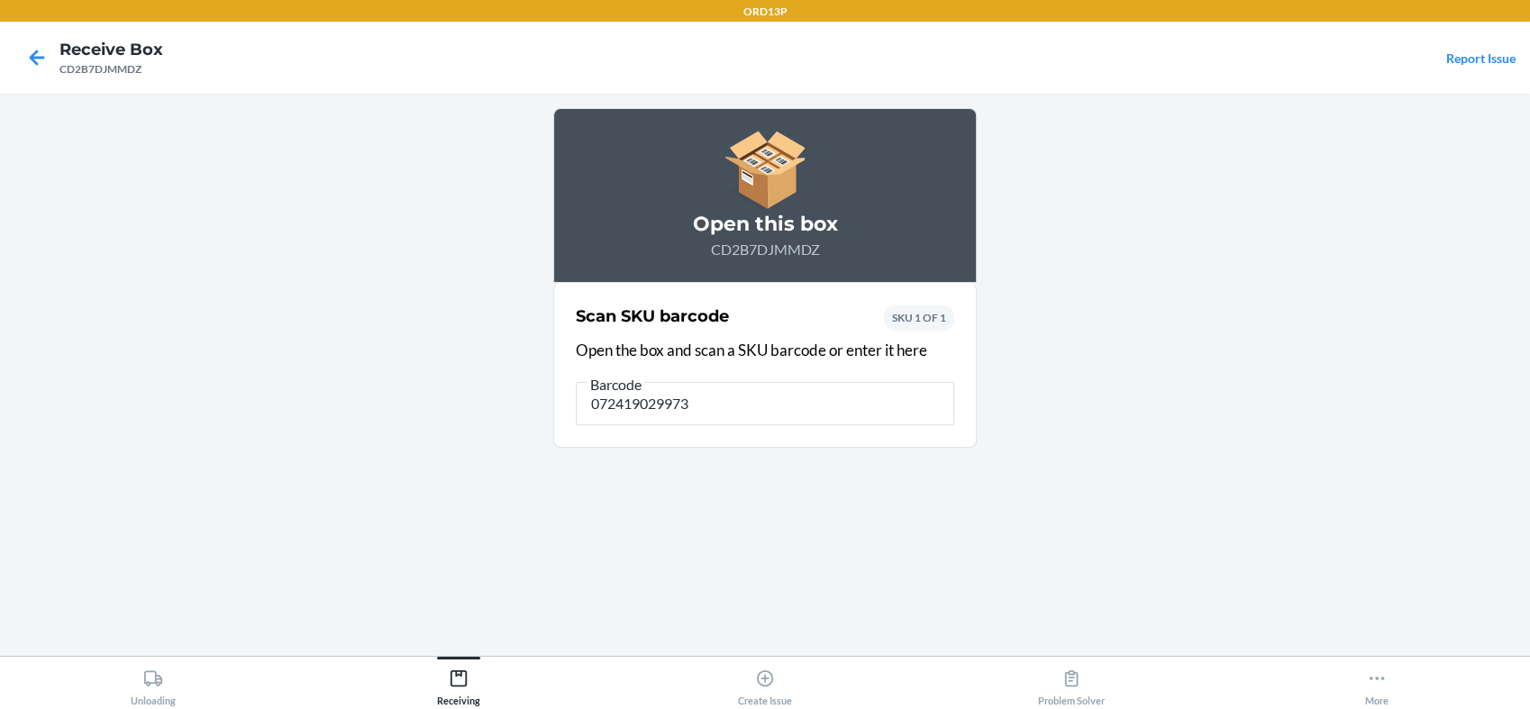
type input "0724190299739"
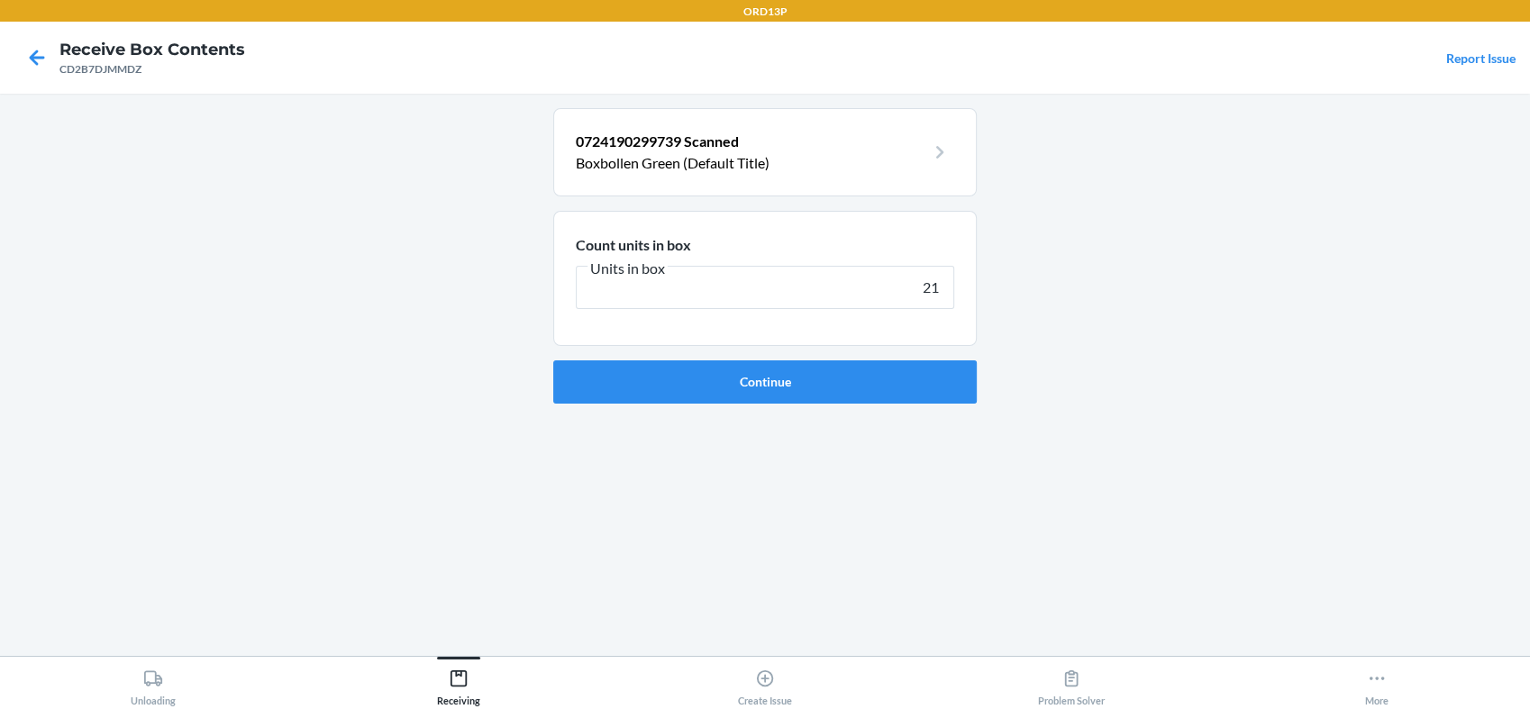
type input "210"
click button "Continue" at bounding box center [764, 381] width 423 height 43
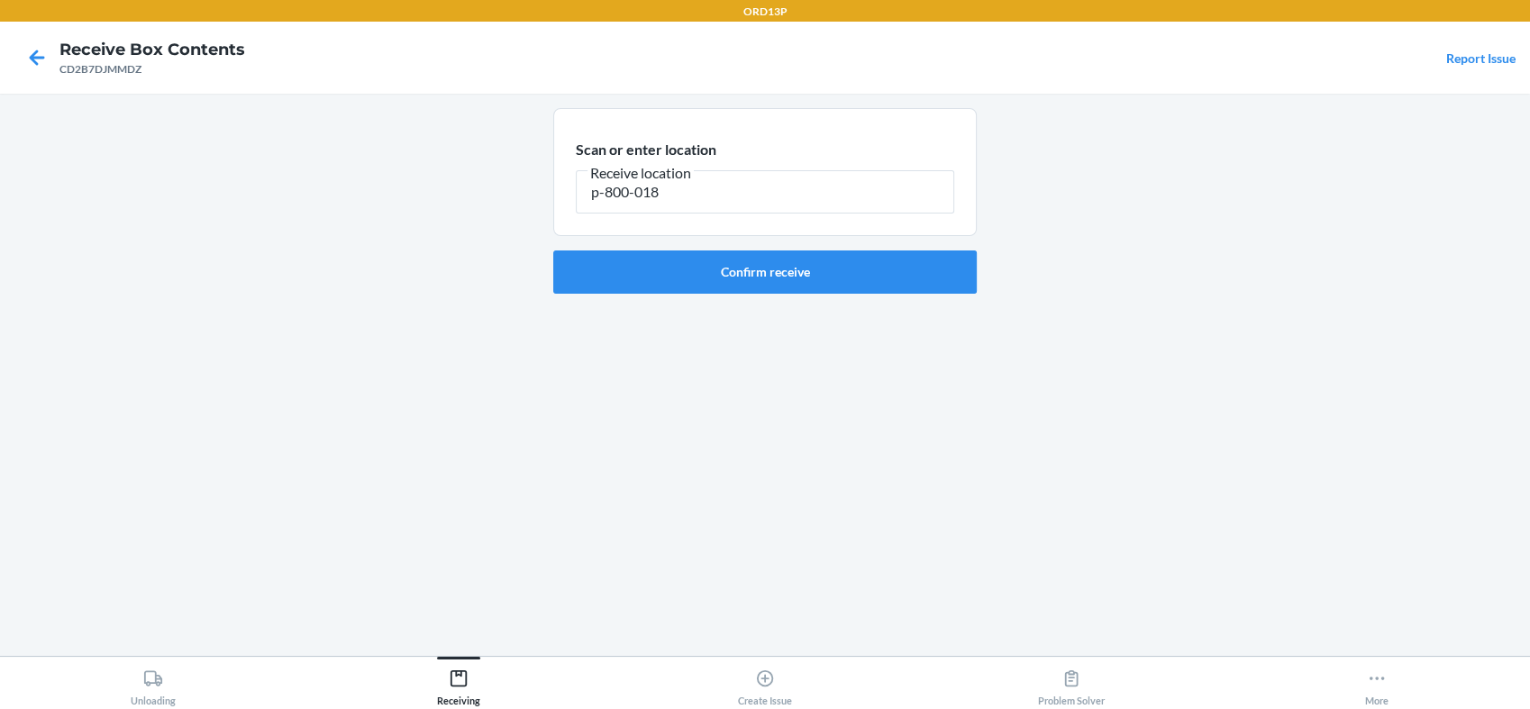
type input "p-800-018"
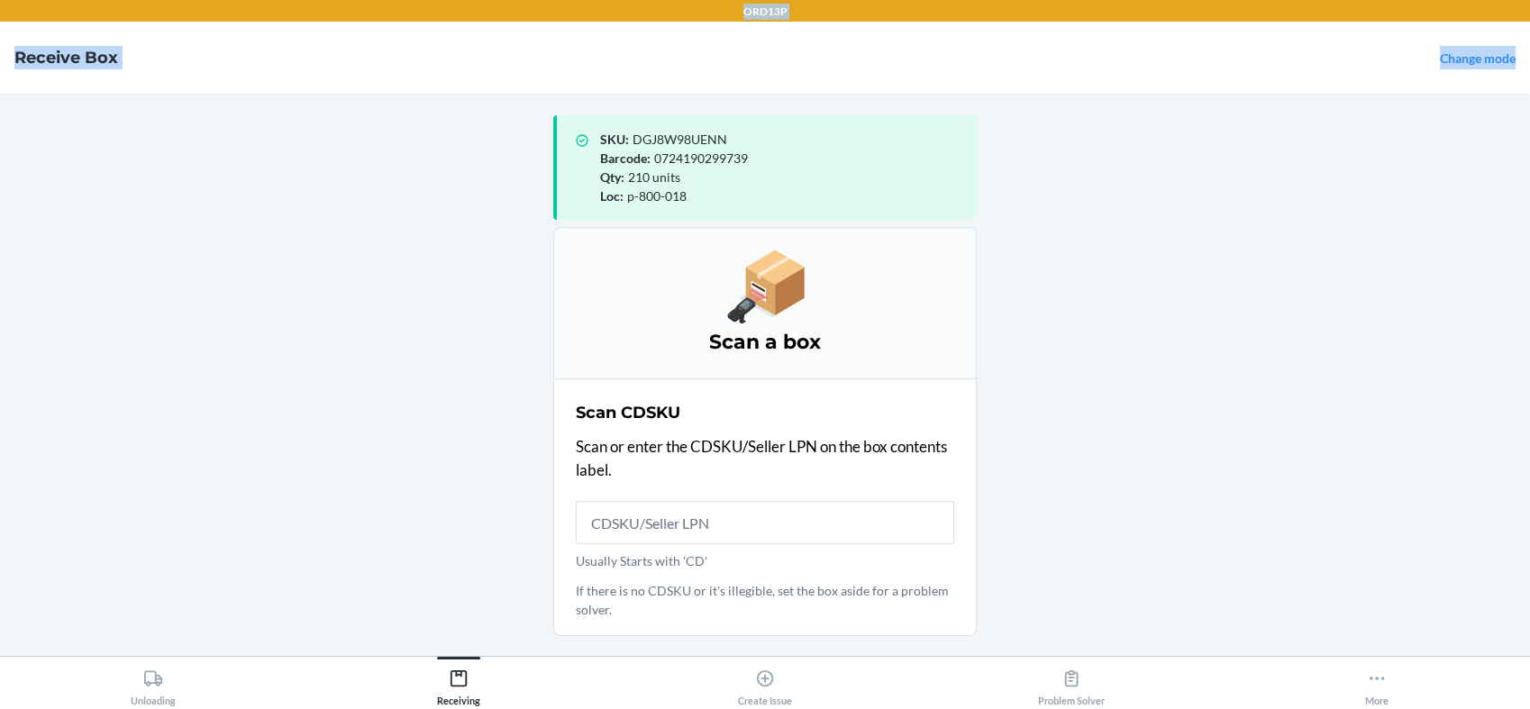
drag, startPoint x: -5, startPoint y: -105, endPoint x: 18, endPoint y: -105, distance: 22.5
click at [18, 0] on html "ORD13P Receive Box Change mode SKU : DGJ8W98UENN Barcode : 0724190299739 Qty : …" at bounding box center [765, 354] width 1530 height 709
click at [449, 678] on icon at bounding box center [459, 679] width 20 height 20
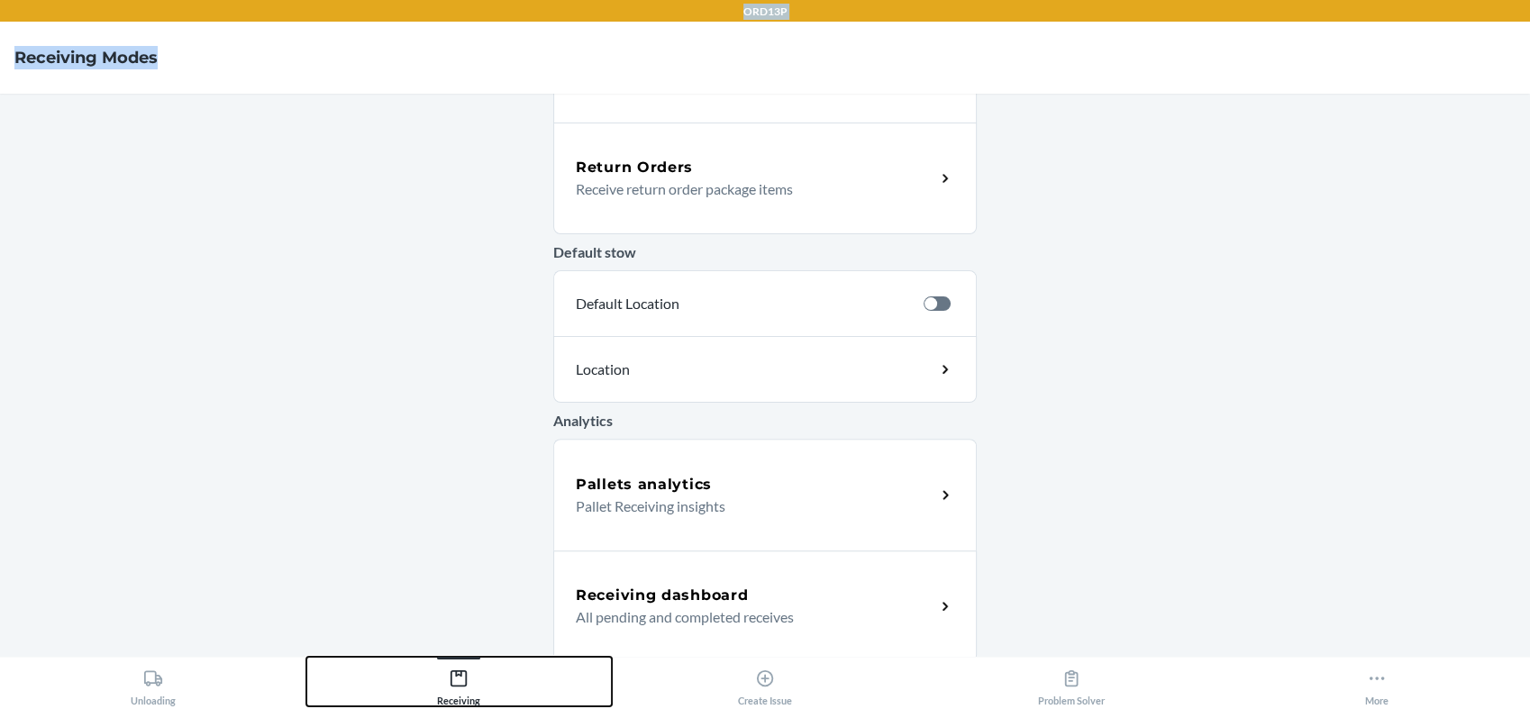
scroll to position [547, 0]
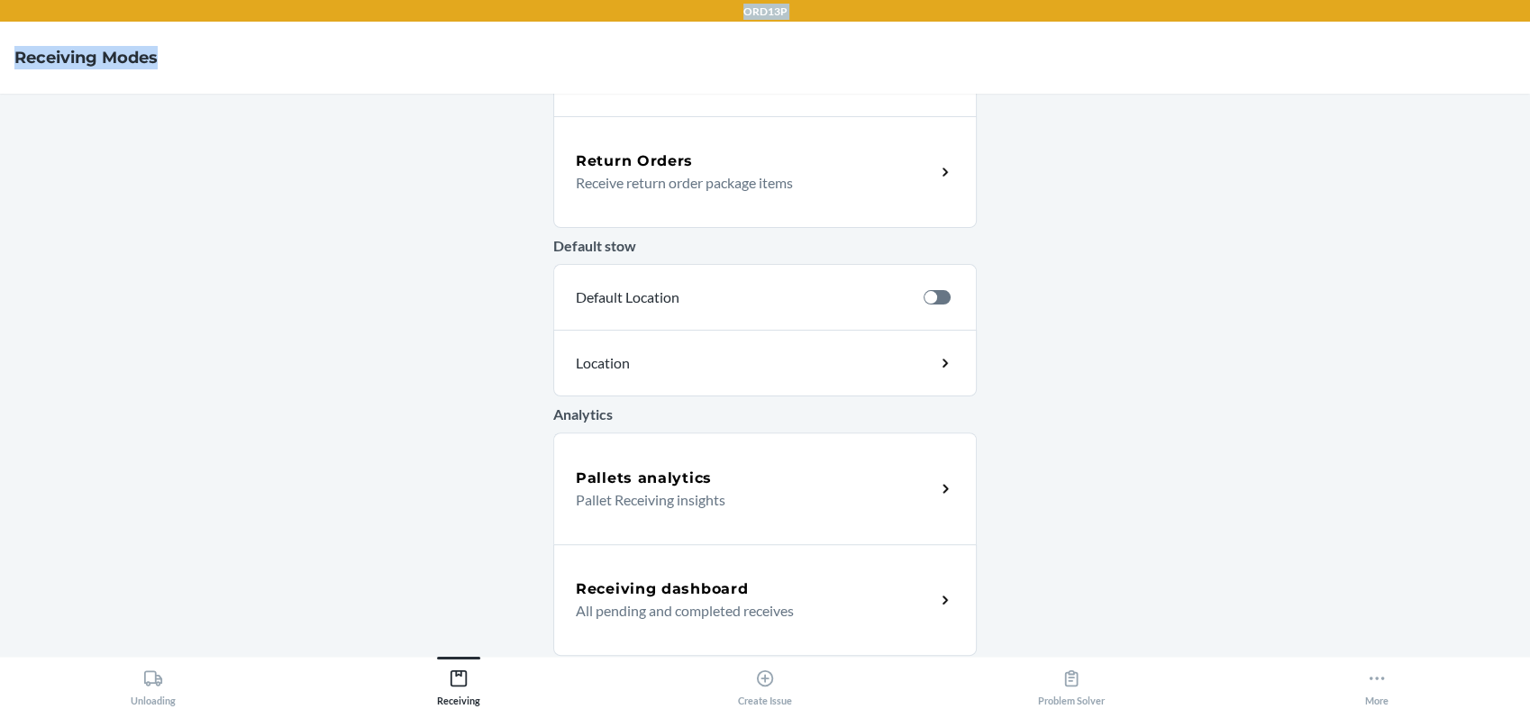
click at [656, 609] on p "All pending and completed receives" at bounding box center [748, 611] width 345 height 22
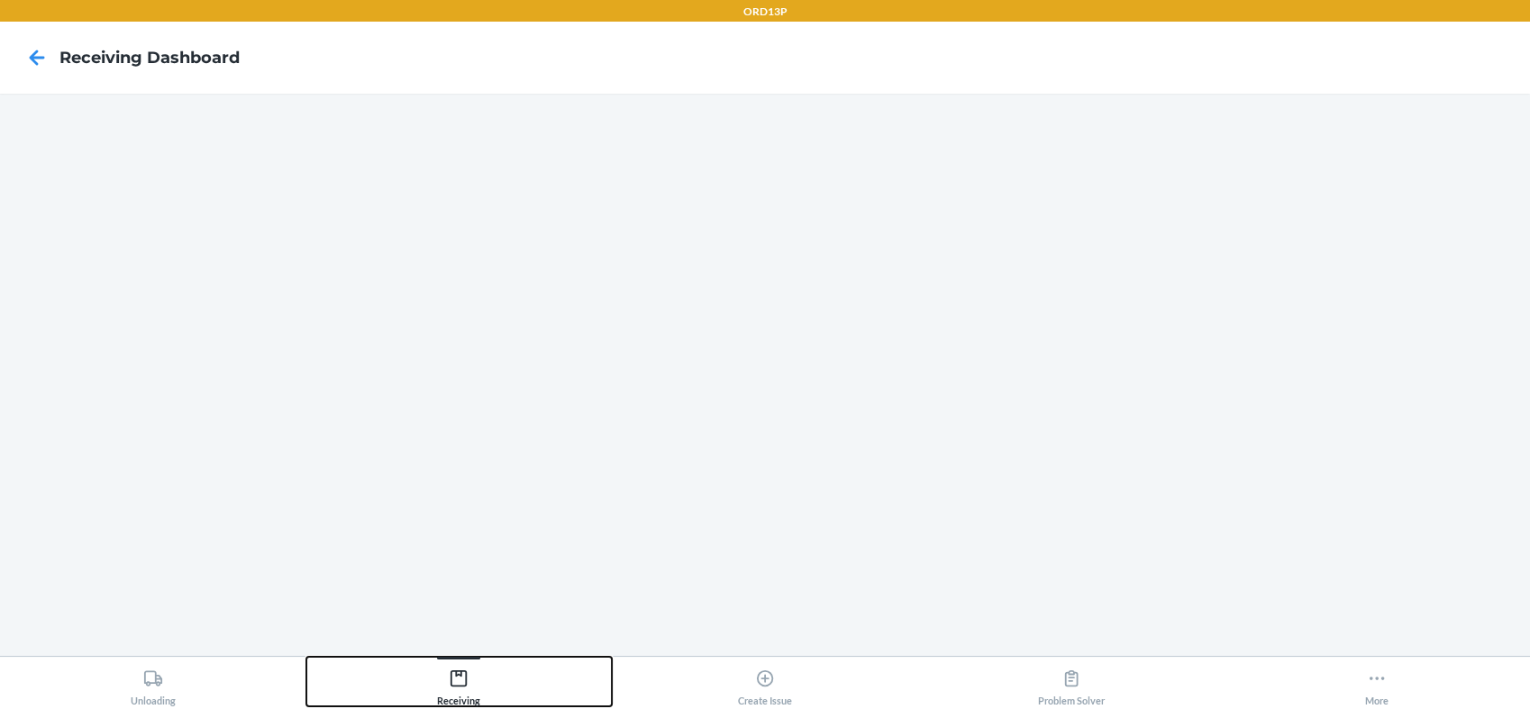
click at [452, 683] on icon at bounding box center [459, 679] width 20 height 20
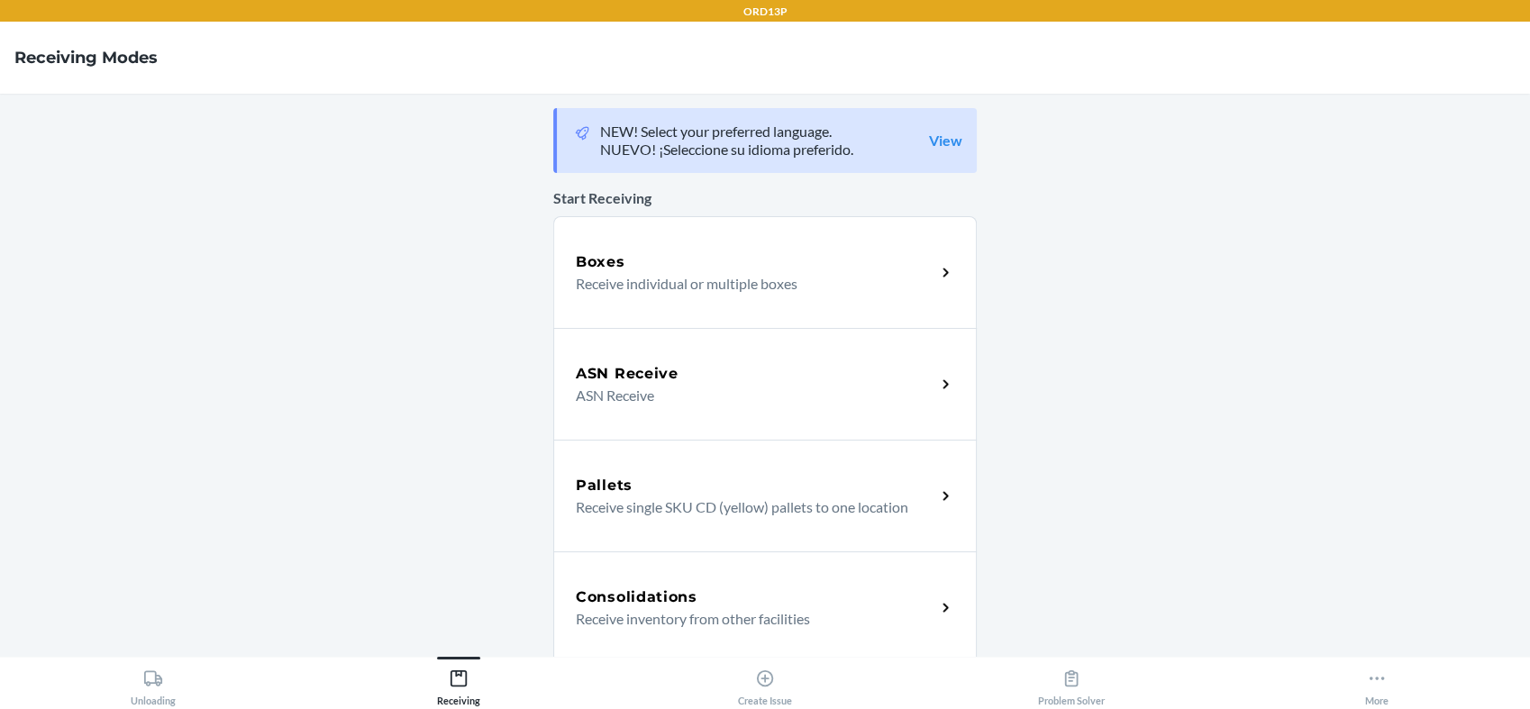
click at [768, 279] on p "Receive individual or multiple boxes" at bounding box center [748, 284] width 345 height 22
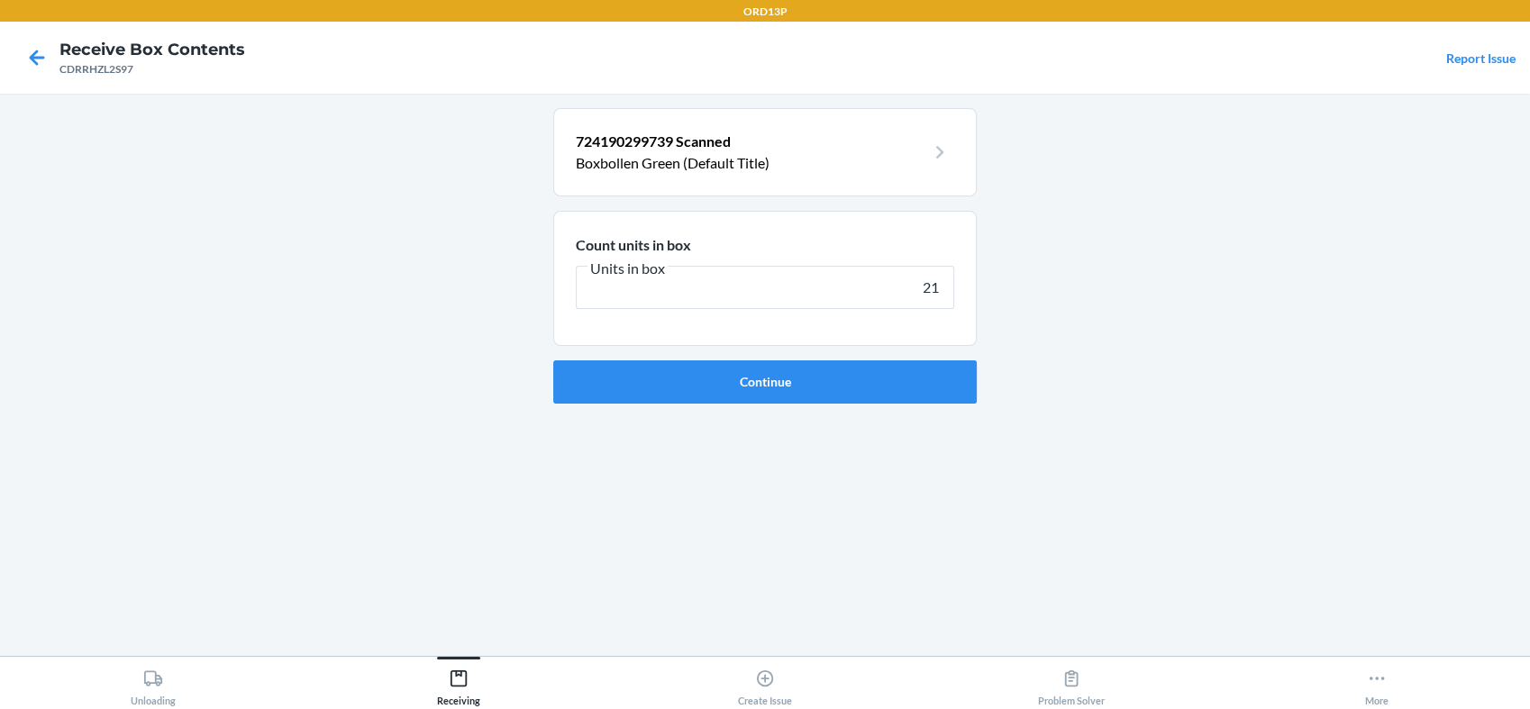
type input "210"
click button "Continue" at bounding box center [764, 381] width 423 height 43
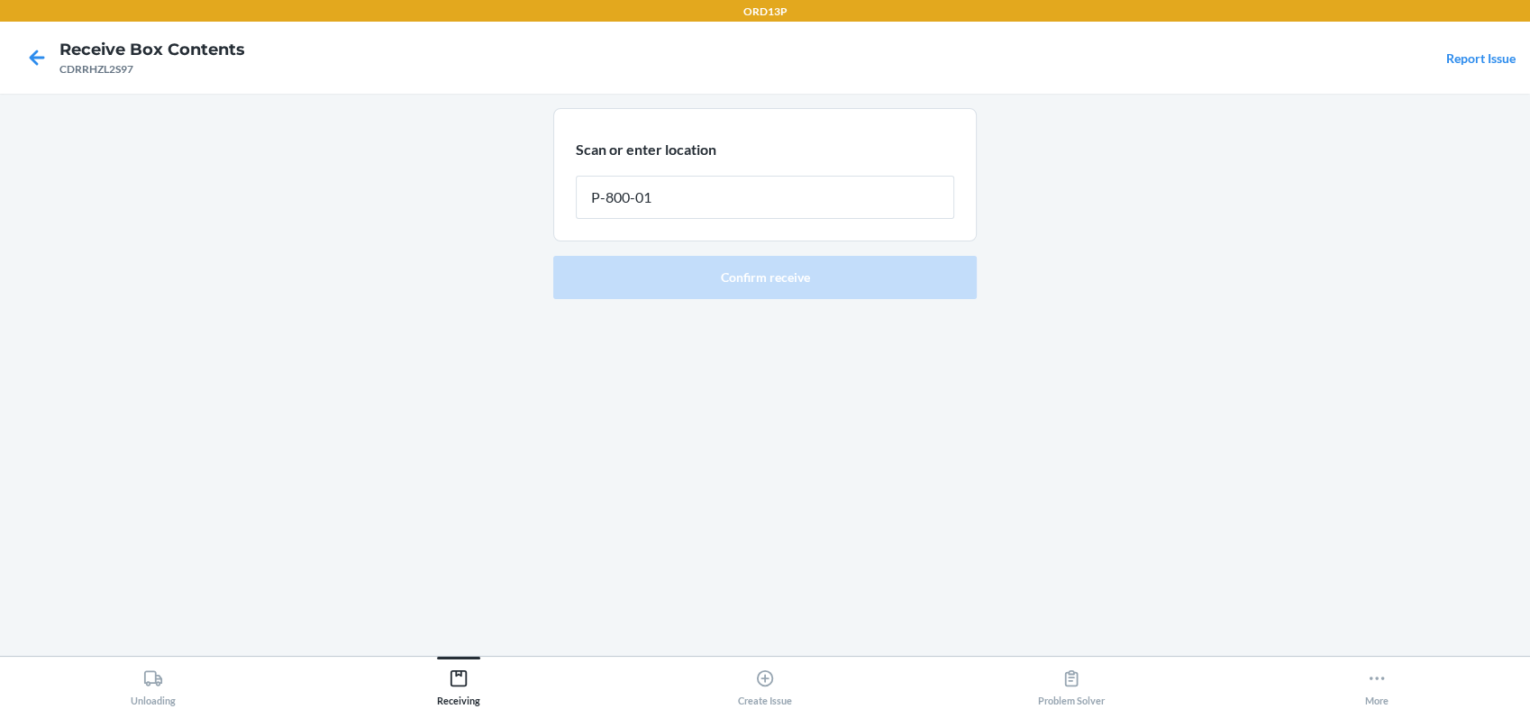
type input "P-800-018"
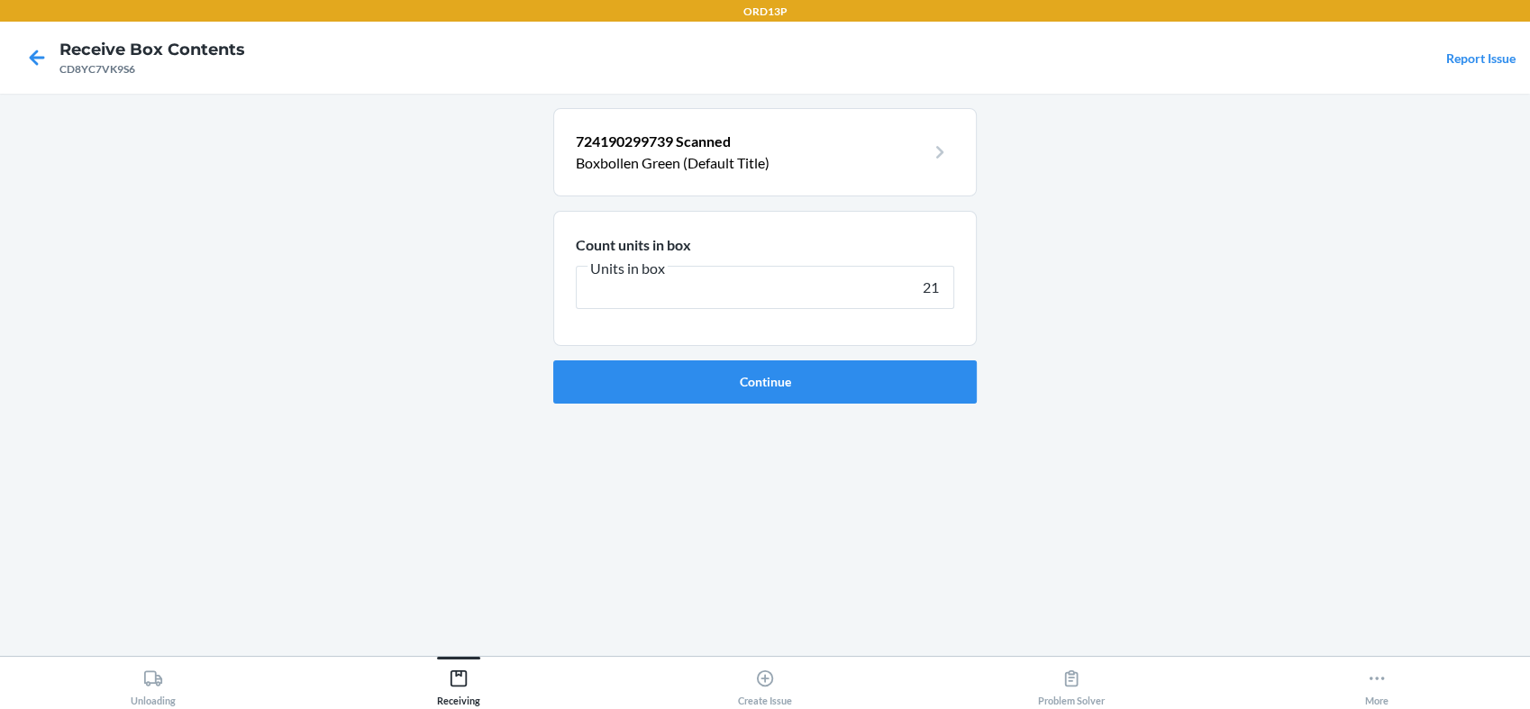
type input "210"
click button "Continue" at bounding box center [764, 381] width 423 height 43
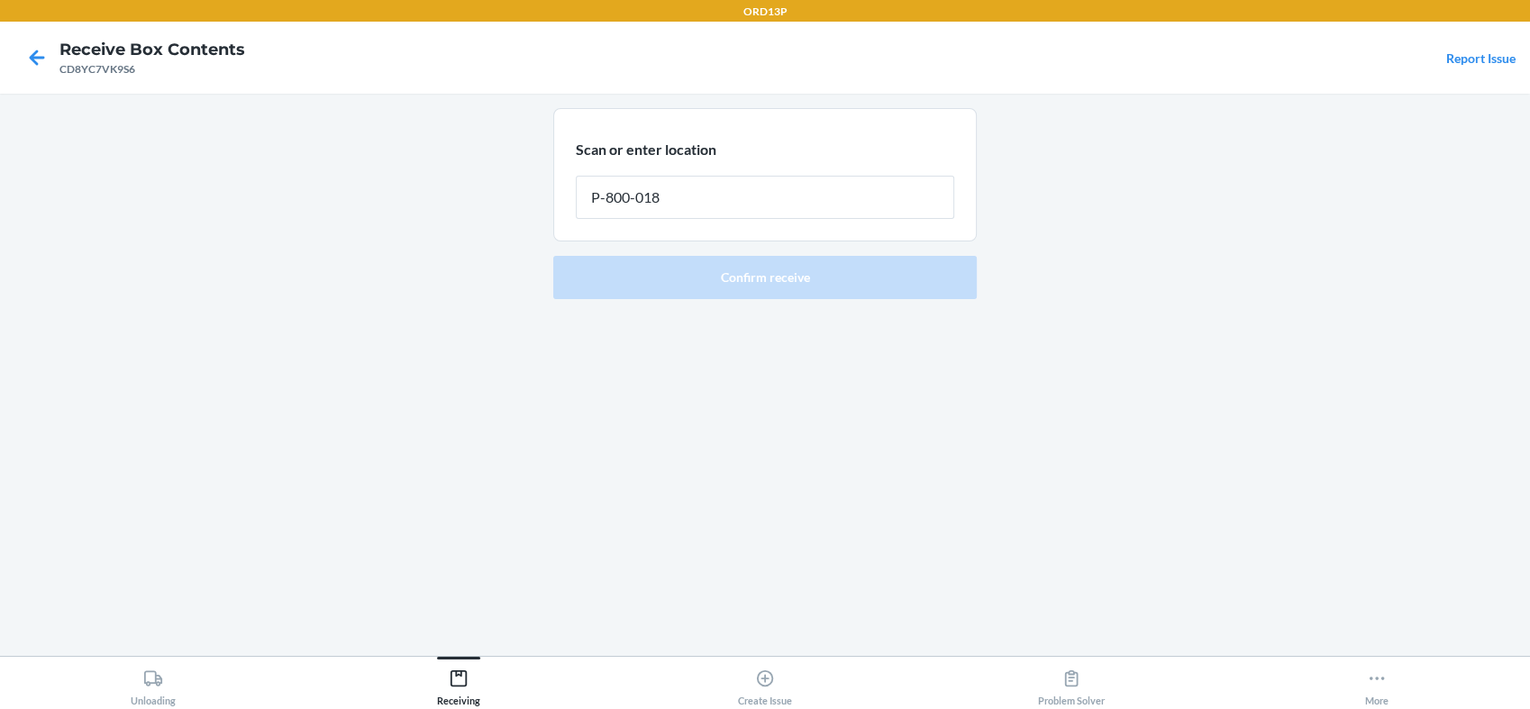
type input "P-800-018"
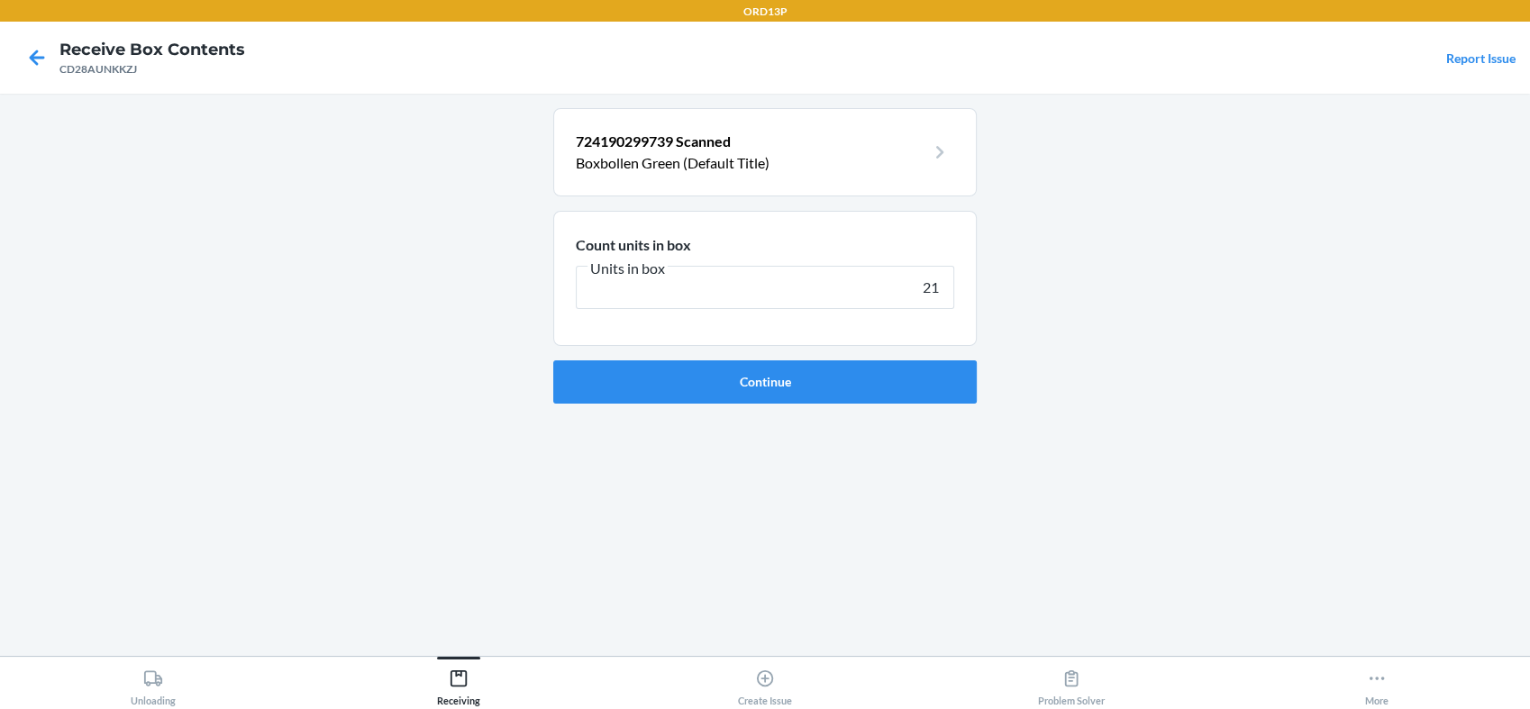
type input "210"
click button "Continue" at bounding box center [764, 381] width 423 height 43
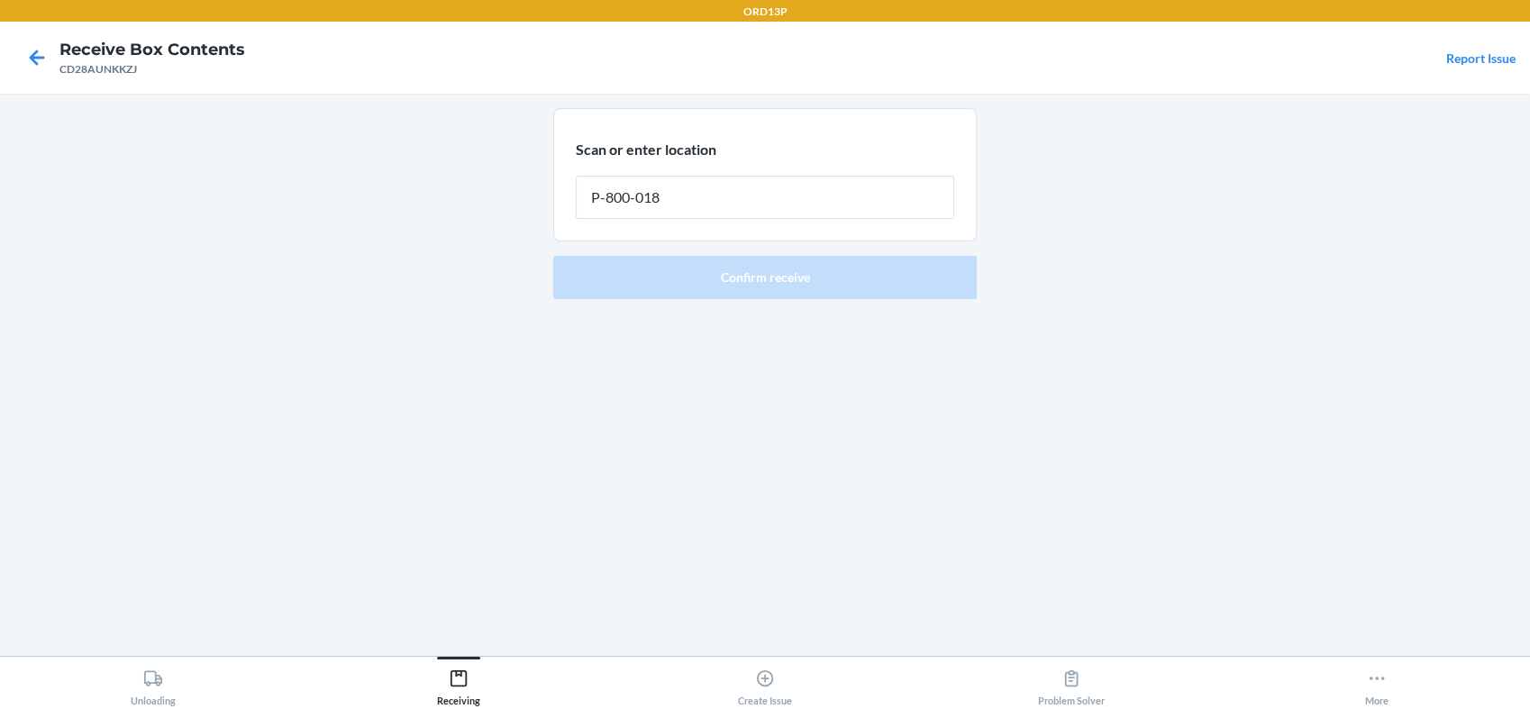
type input "P-800-018"
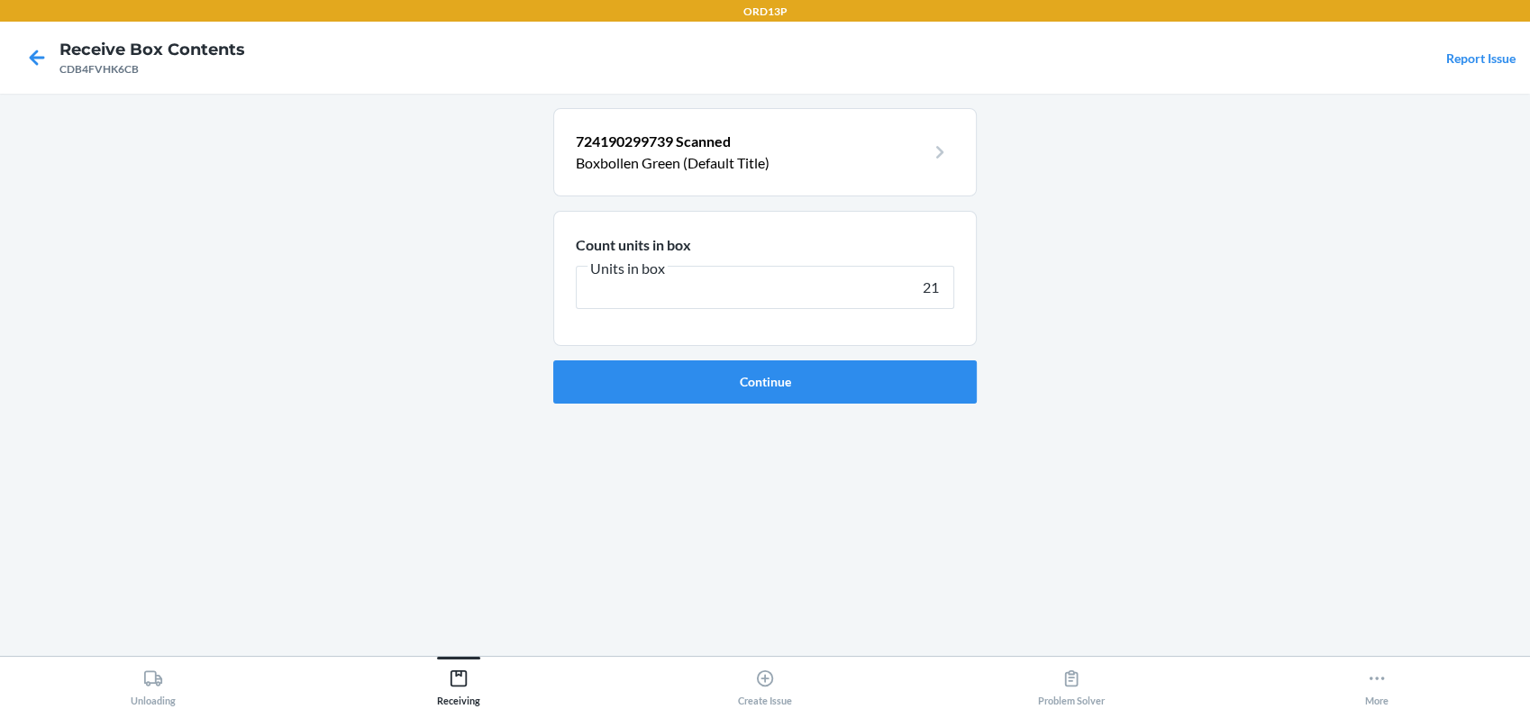
type input "210"
click button "Continue" at bounding box center [764, 381] width 423 height 43
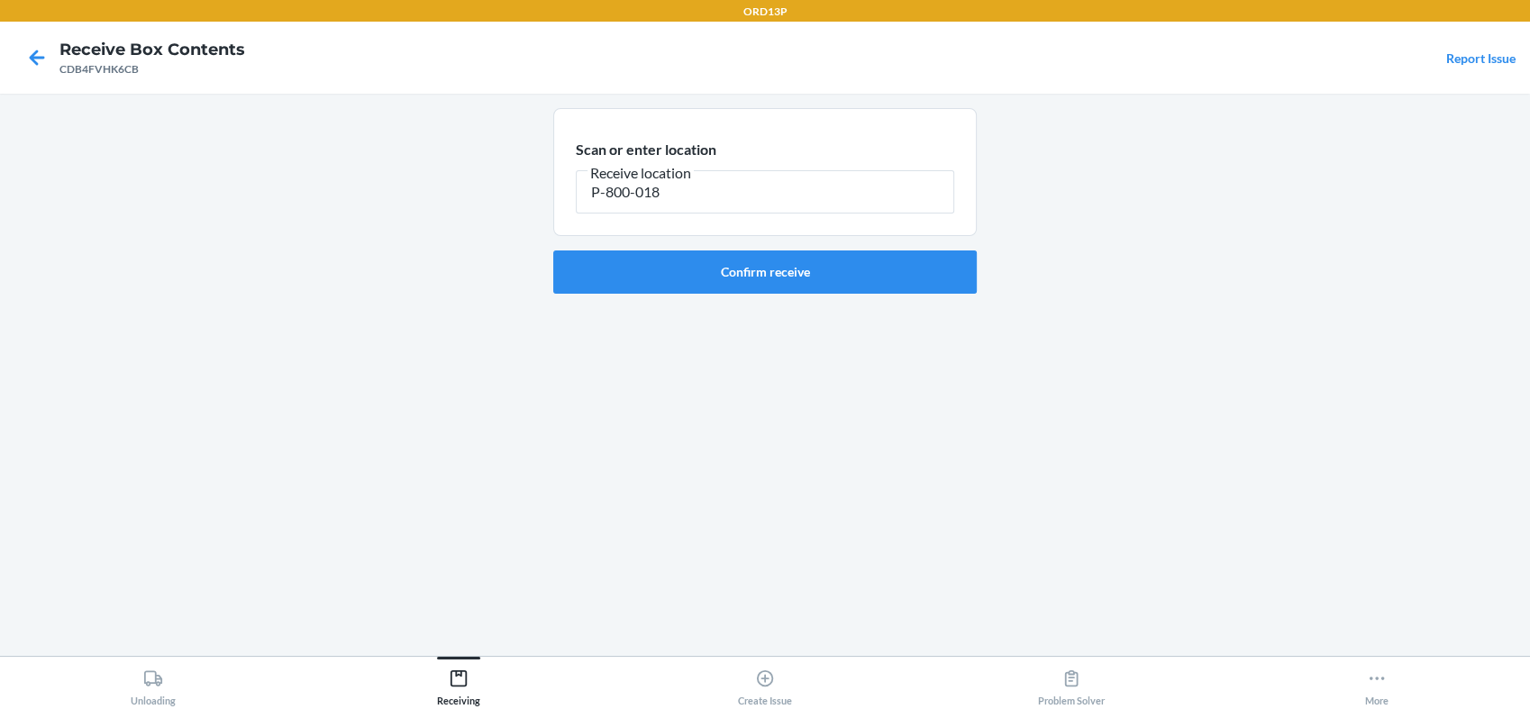
type input "P-800-018"
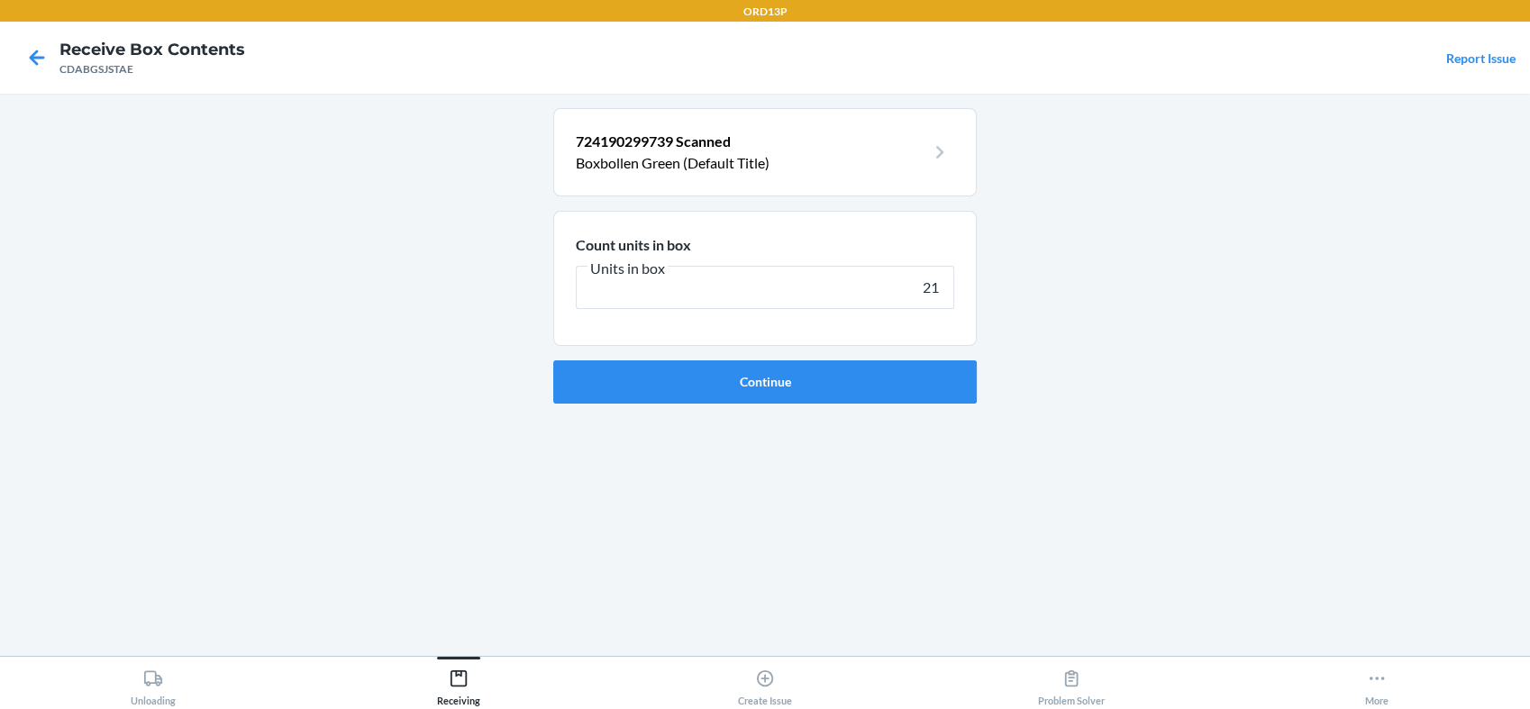
type input "210"
click button "Continue" at bounding box center [764, 381] width 423 height 43
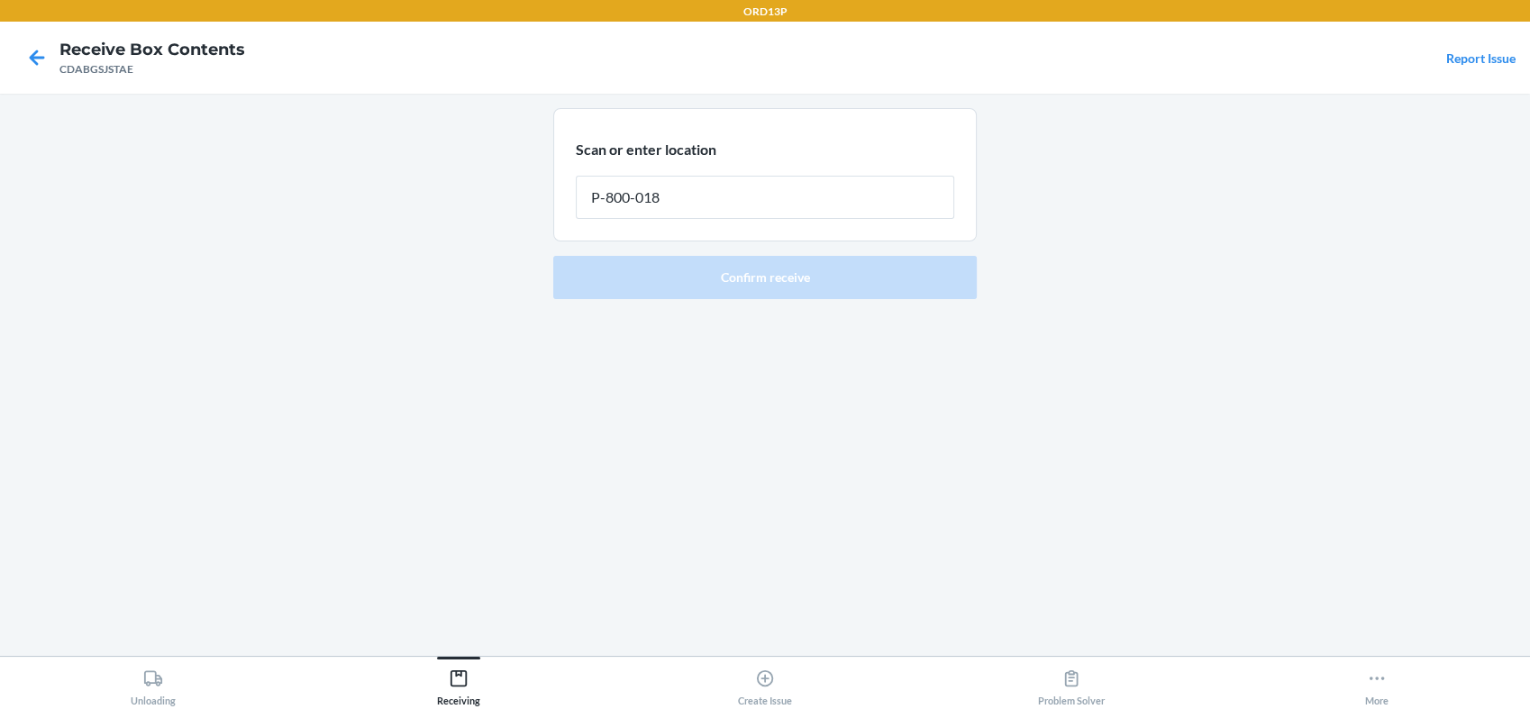
type input "P-800-018"
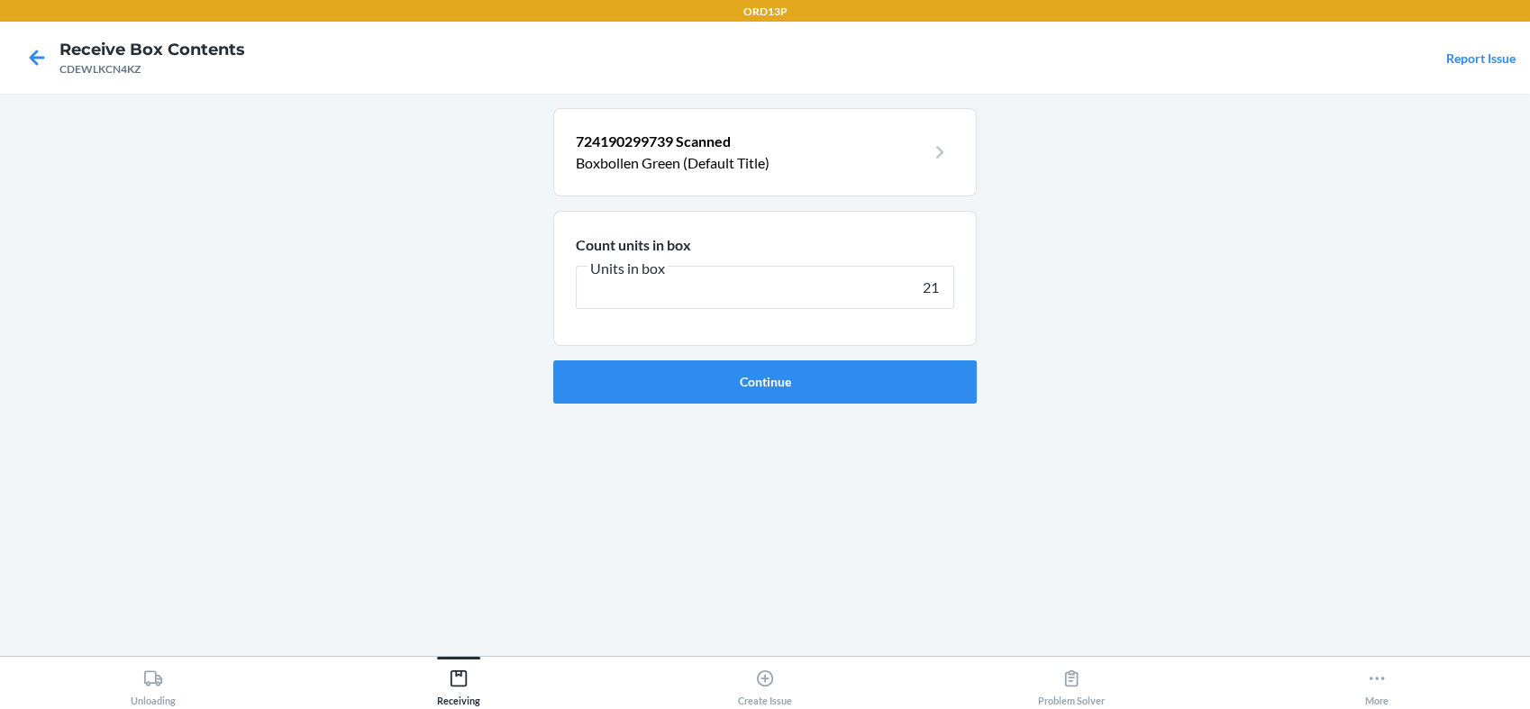
type input "210"
click button "Continue" at bounding box center [764, 381] width 423 height 43
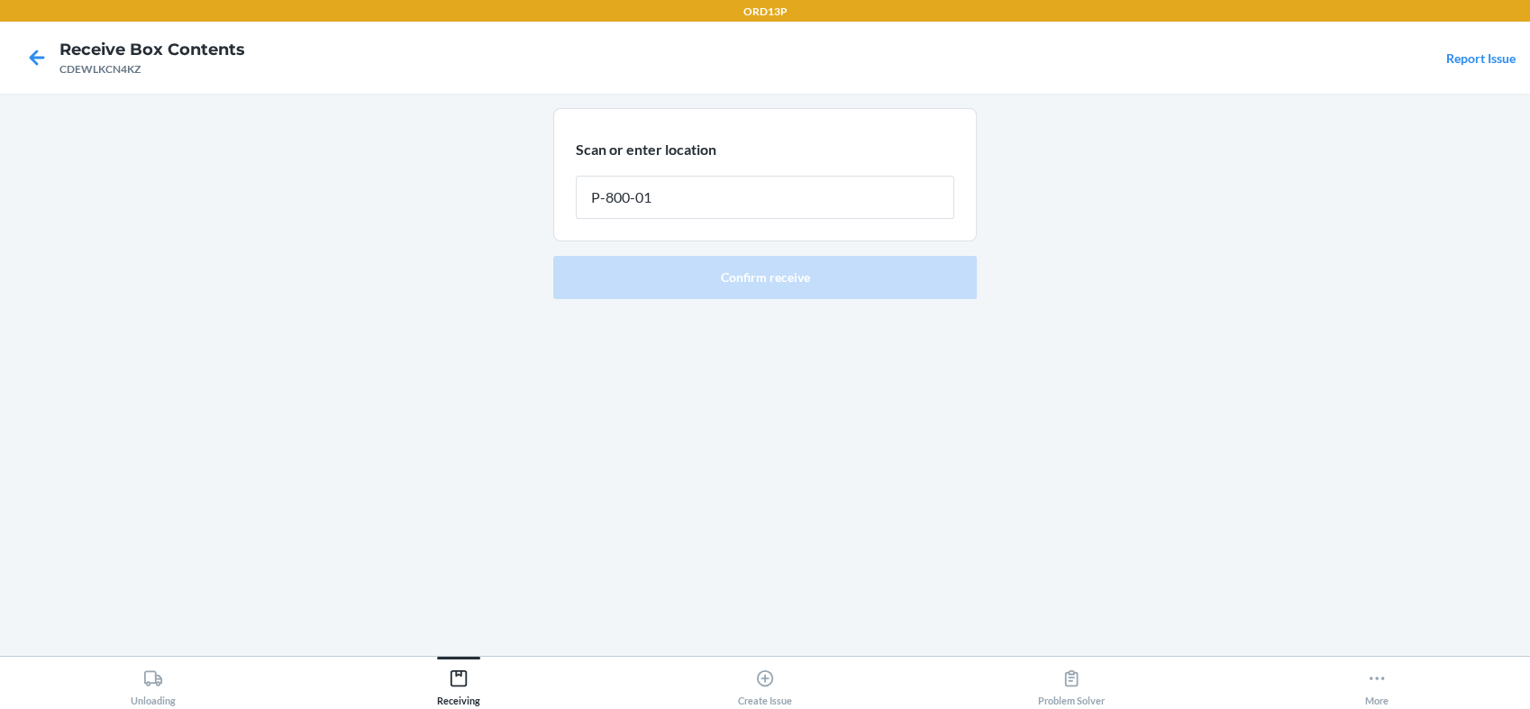
type input "P-800-018"
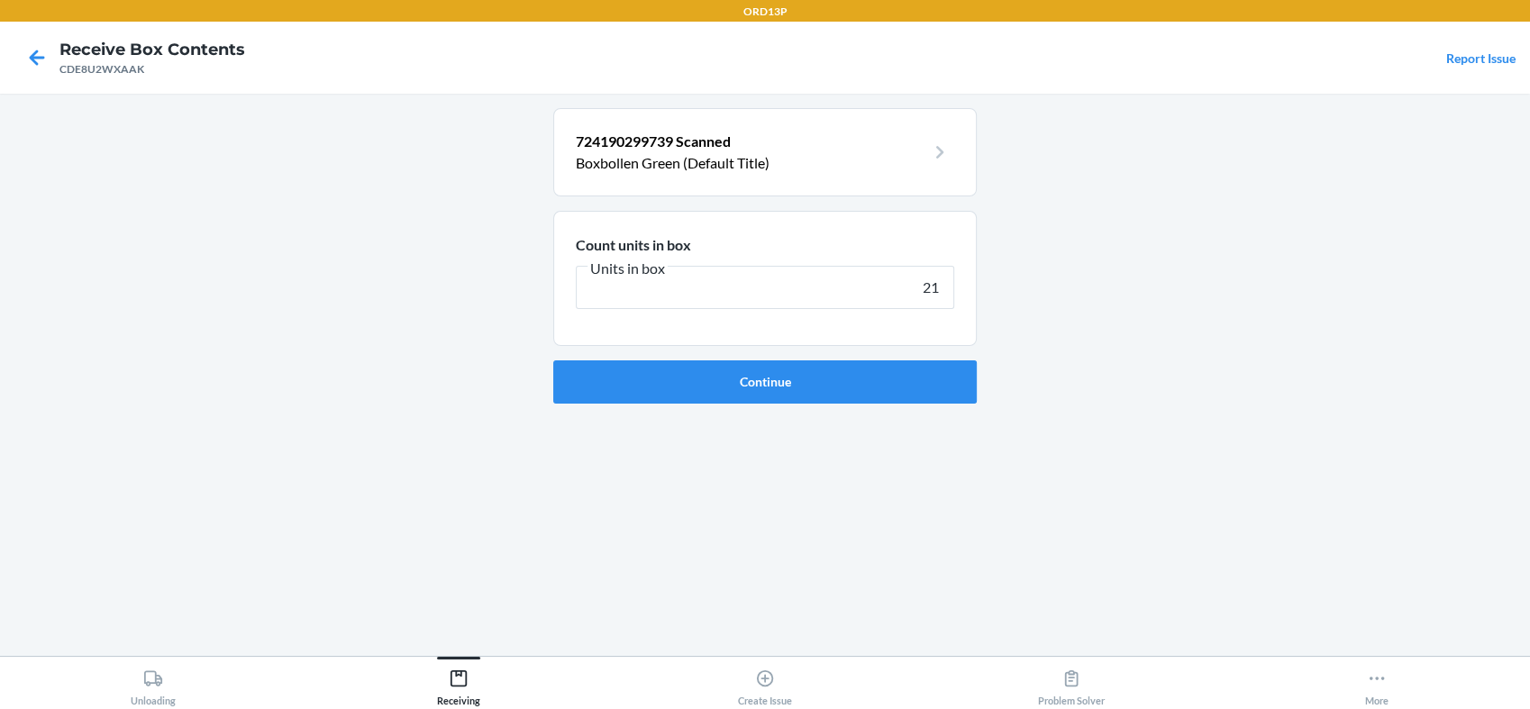
type input "210"
click button "Continue" at bounding box center [764, 381] width 423 height 43
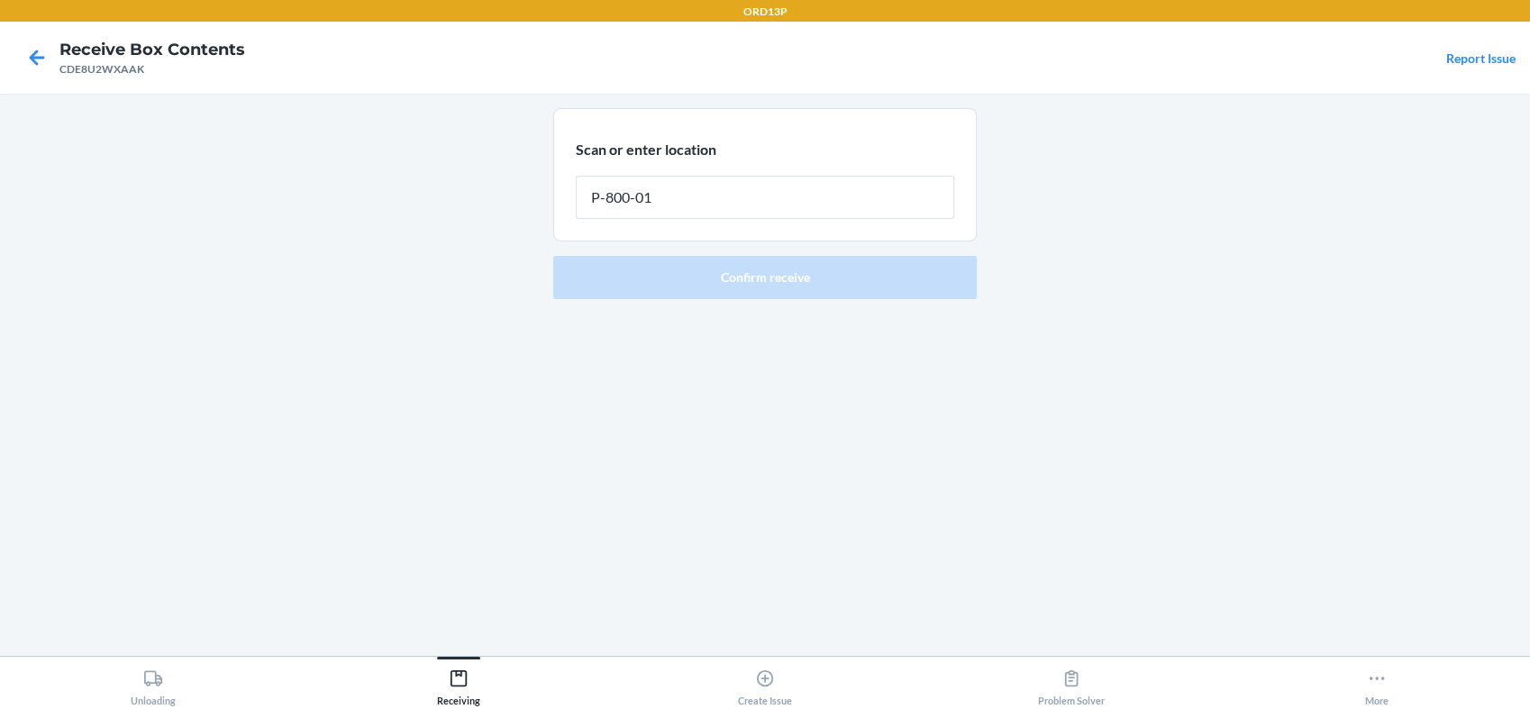
type input "P-800-018"
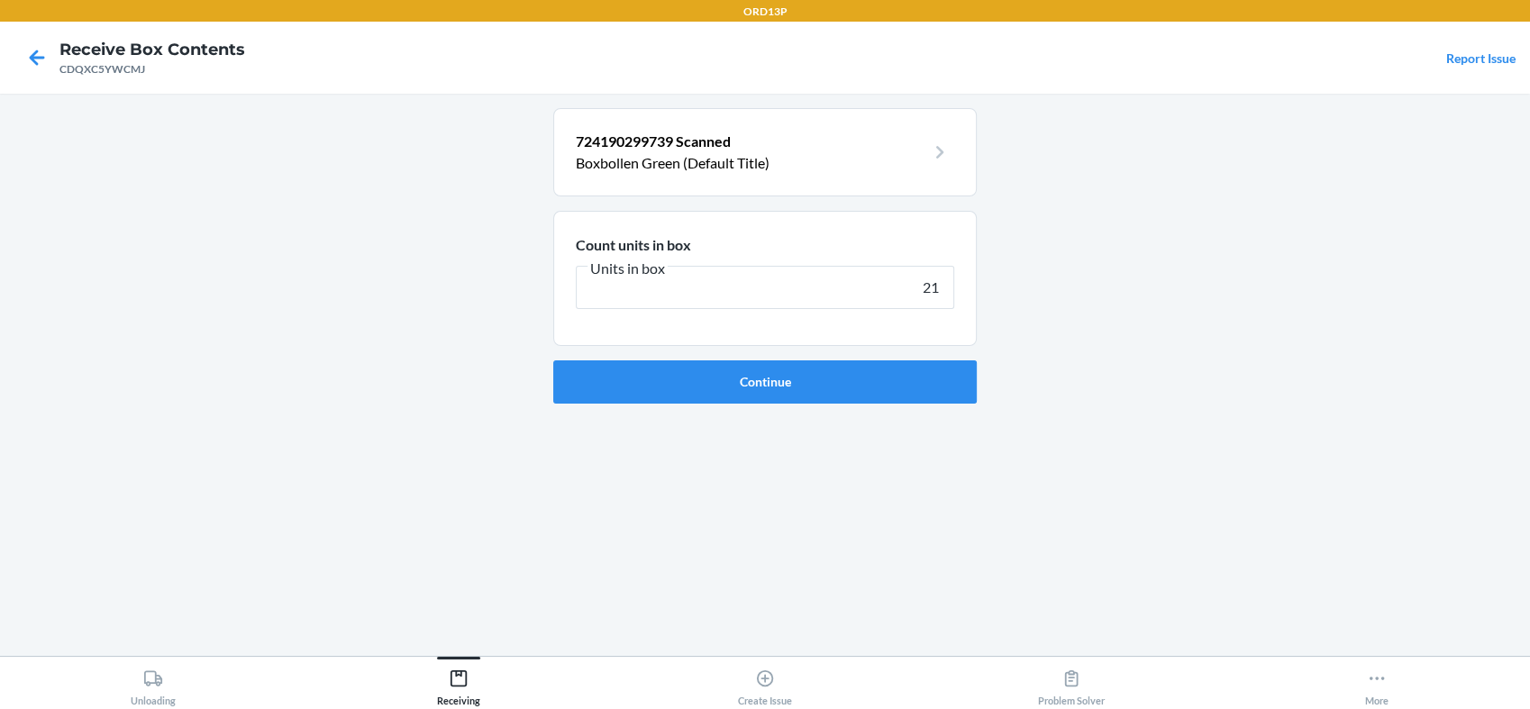
type input "210"
click button "Continue" at bounding box center [764, 381] width 423 height 43
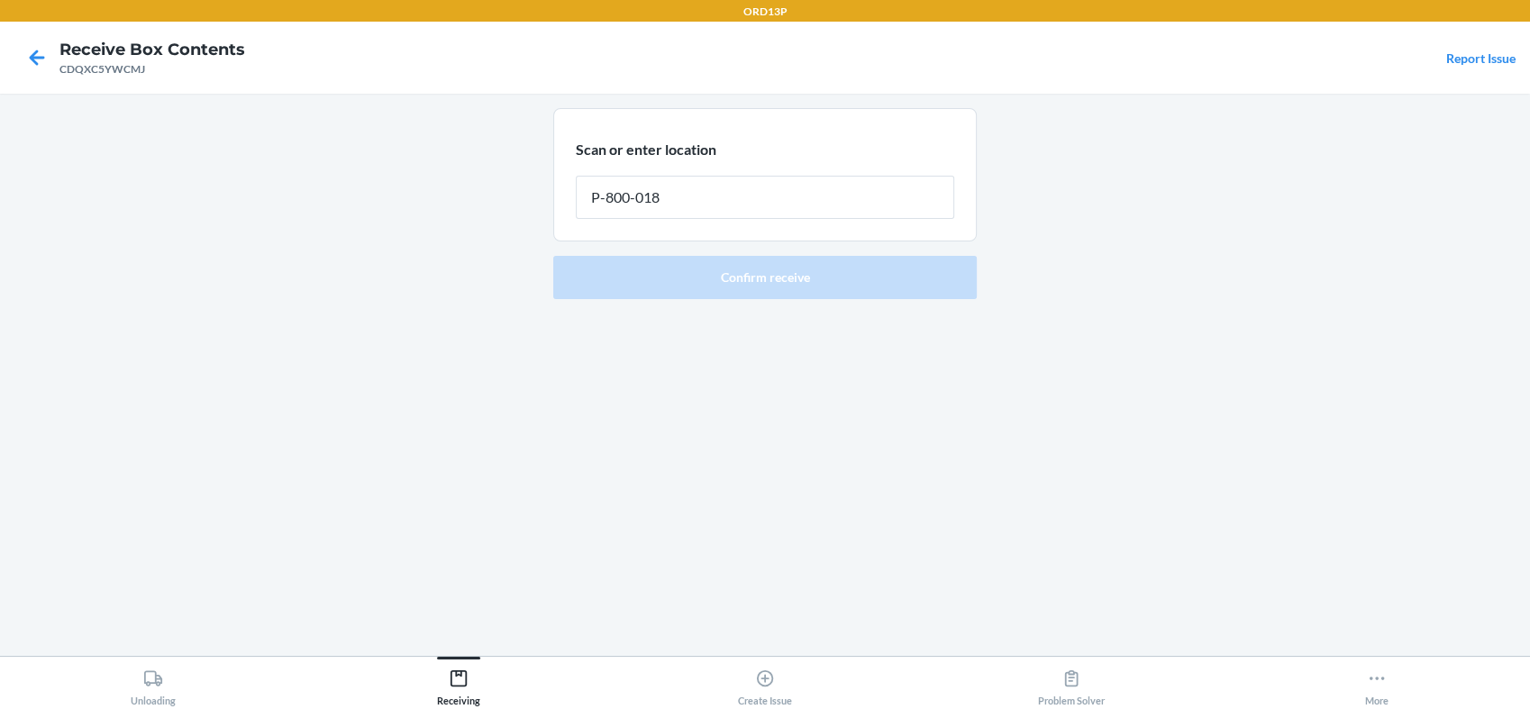
type input "P-800-018"
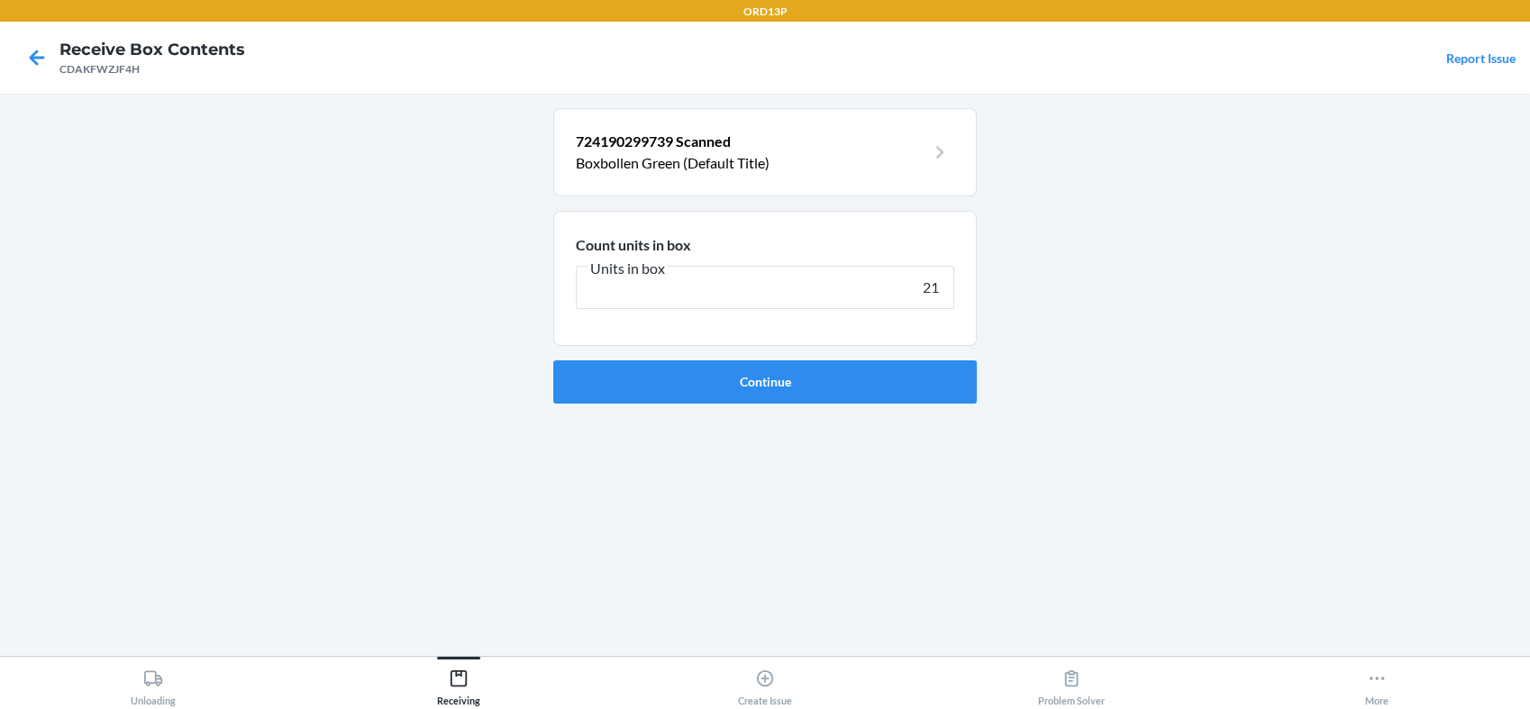
type input "210"
click button "Continue" at bounding box center [764, 381] width 423 height 43
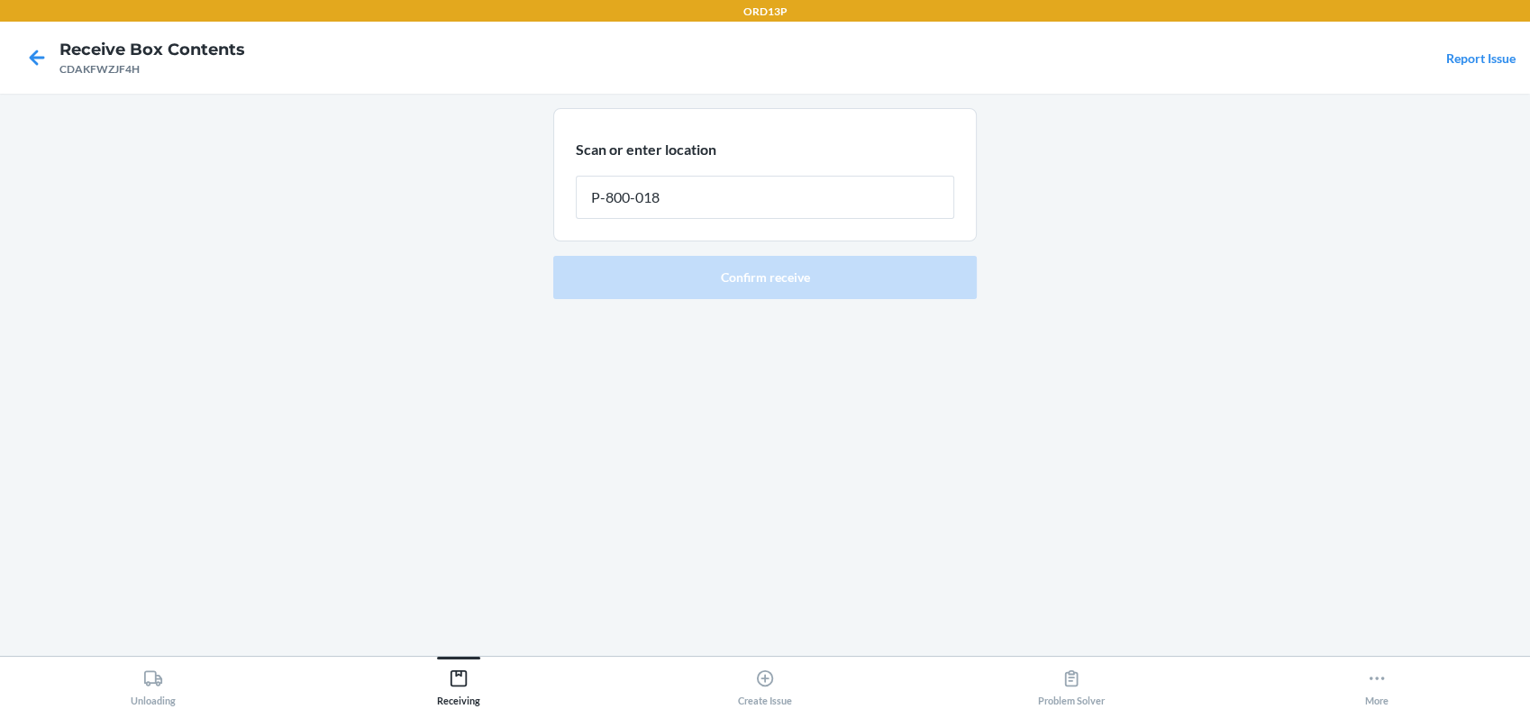
type input "P-800-018"
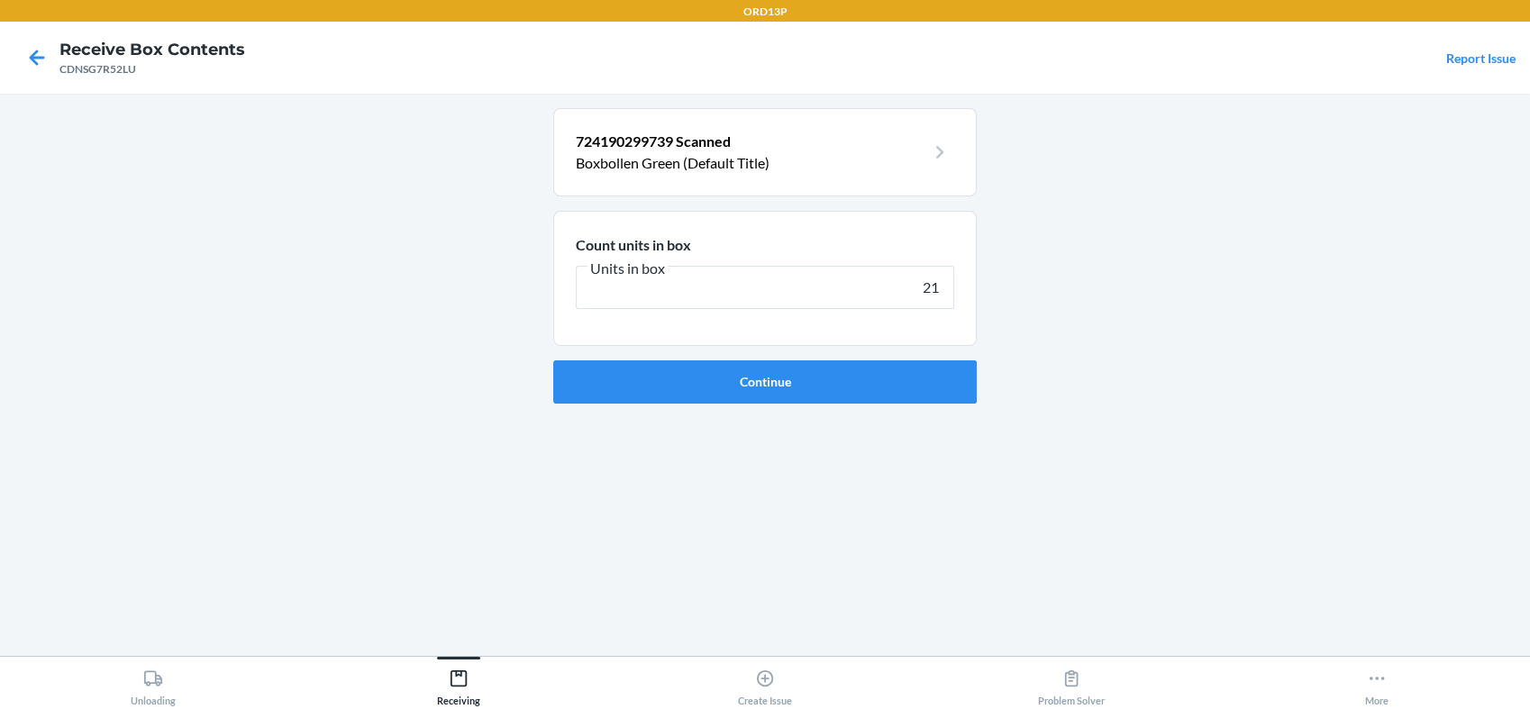
type input "210"
click button "Continue" at bounding box center [764, 381] width 423 height 43
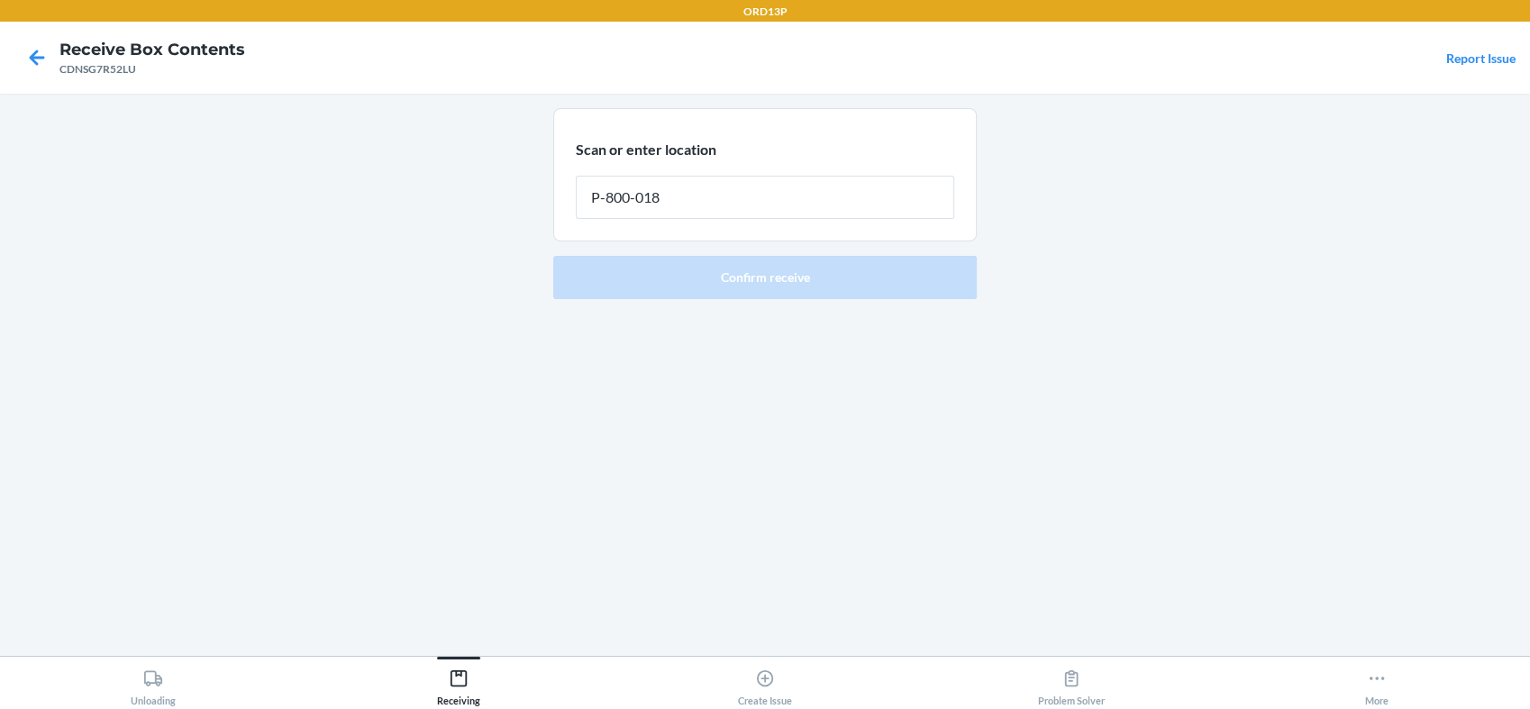
type input "P-800-018"
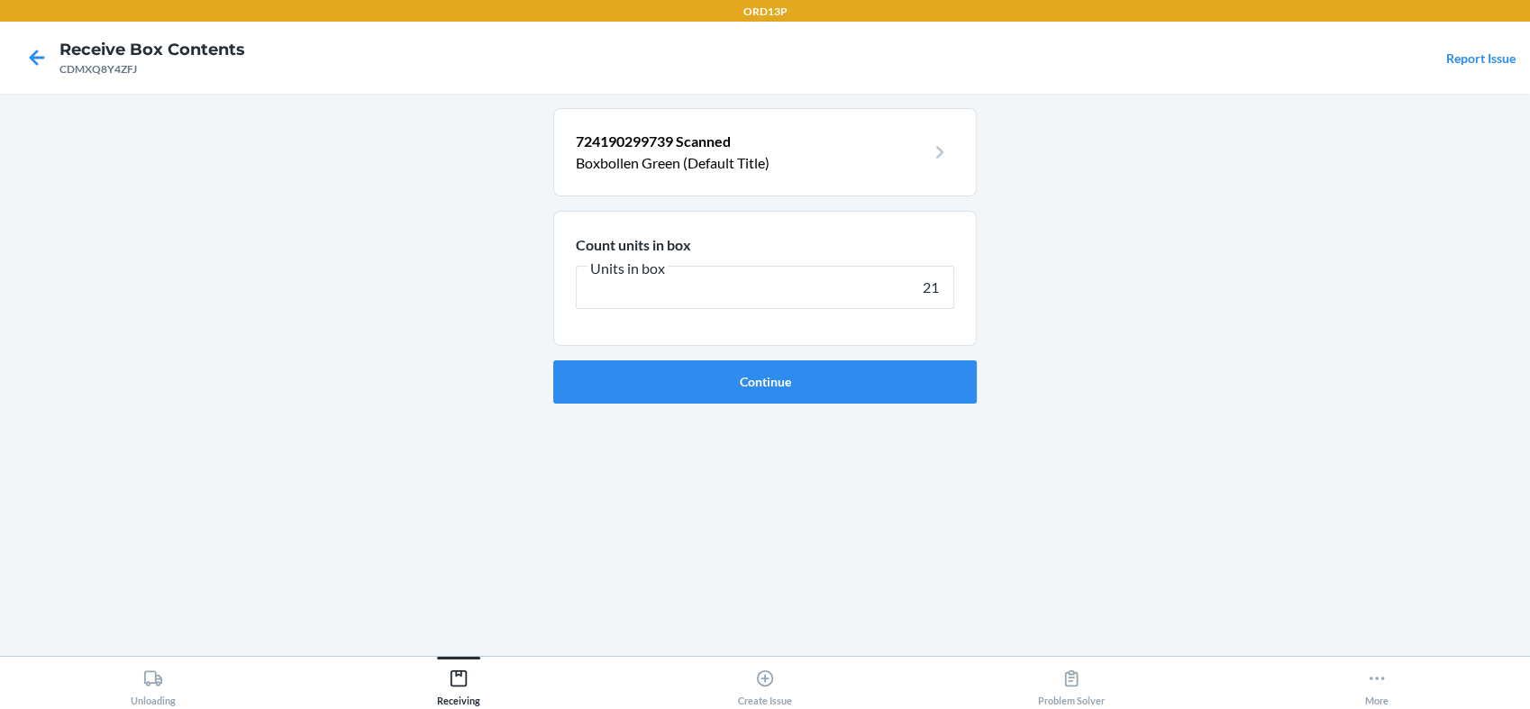
type input "210"
click button "Continue" at bounding box center [764, 381] width 423 height 43
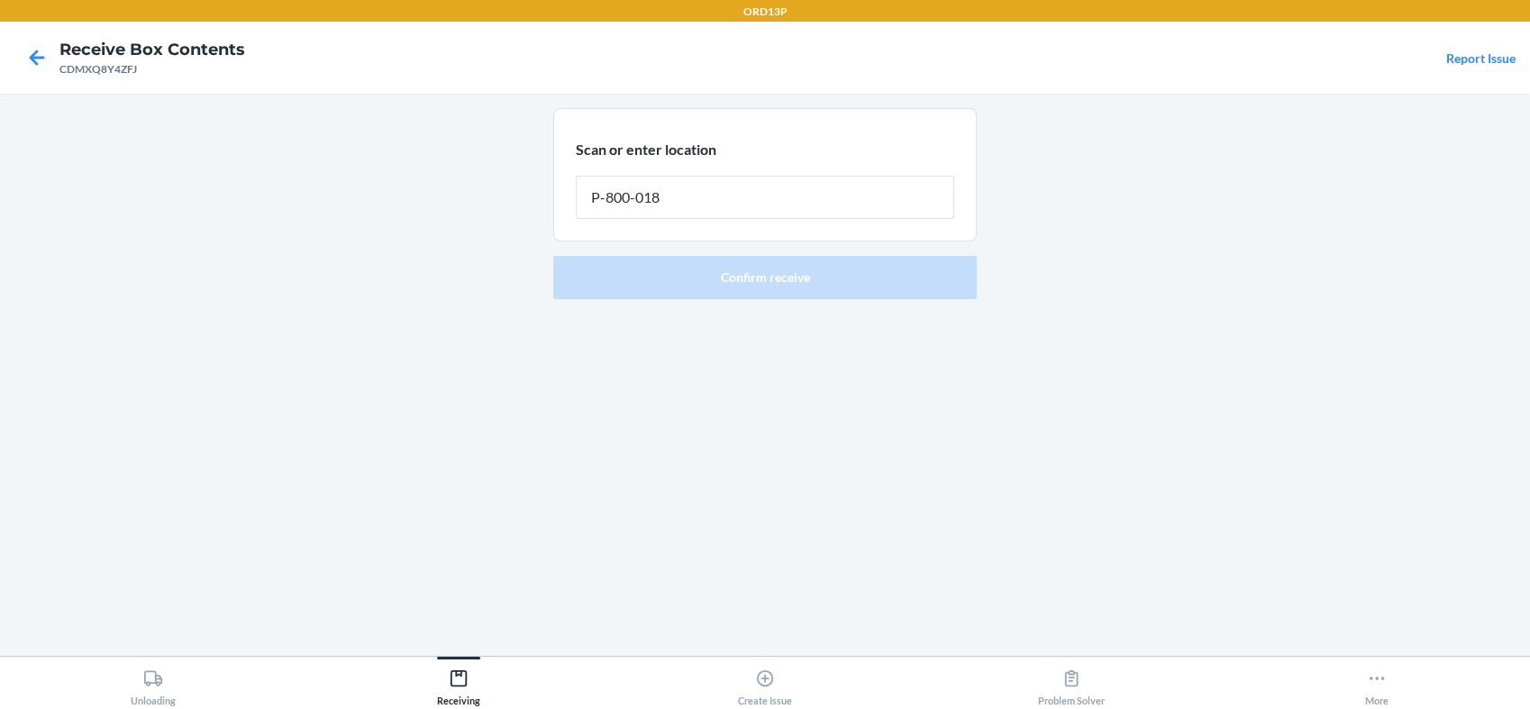
type input "P-800-018"
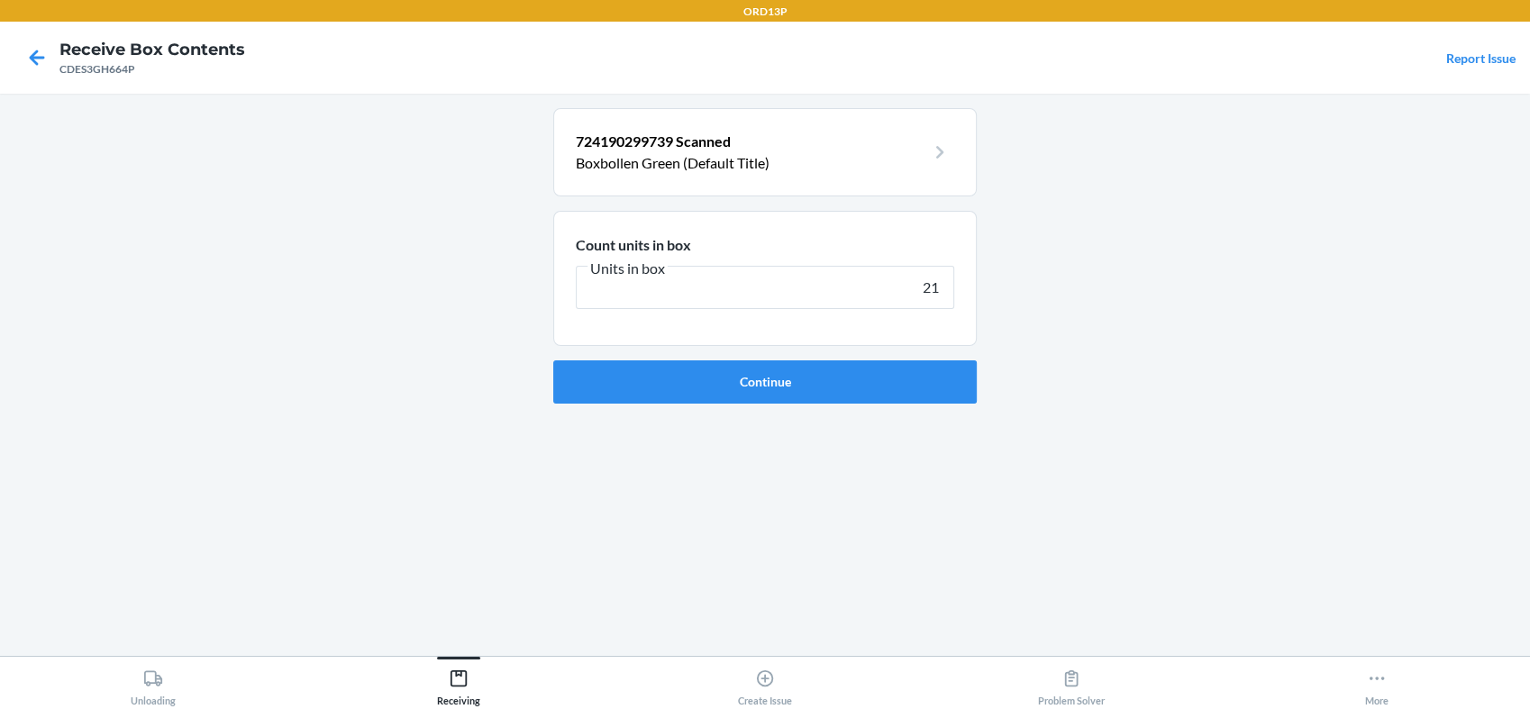
type input "210"
click button "Continue" at bounding box center [764, 381] width 423 height 43
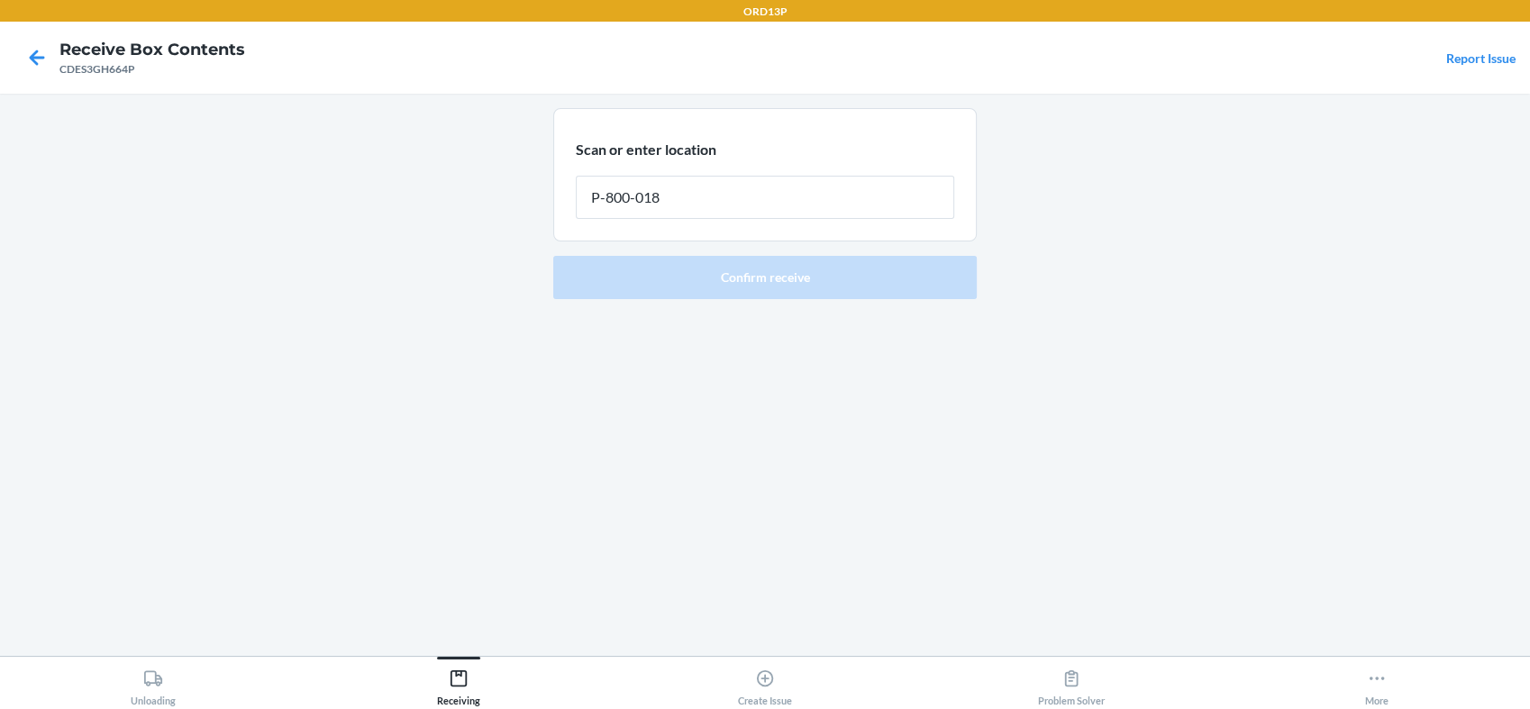
type input "P-800-018"
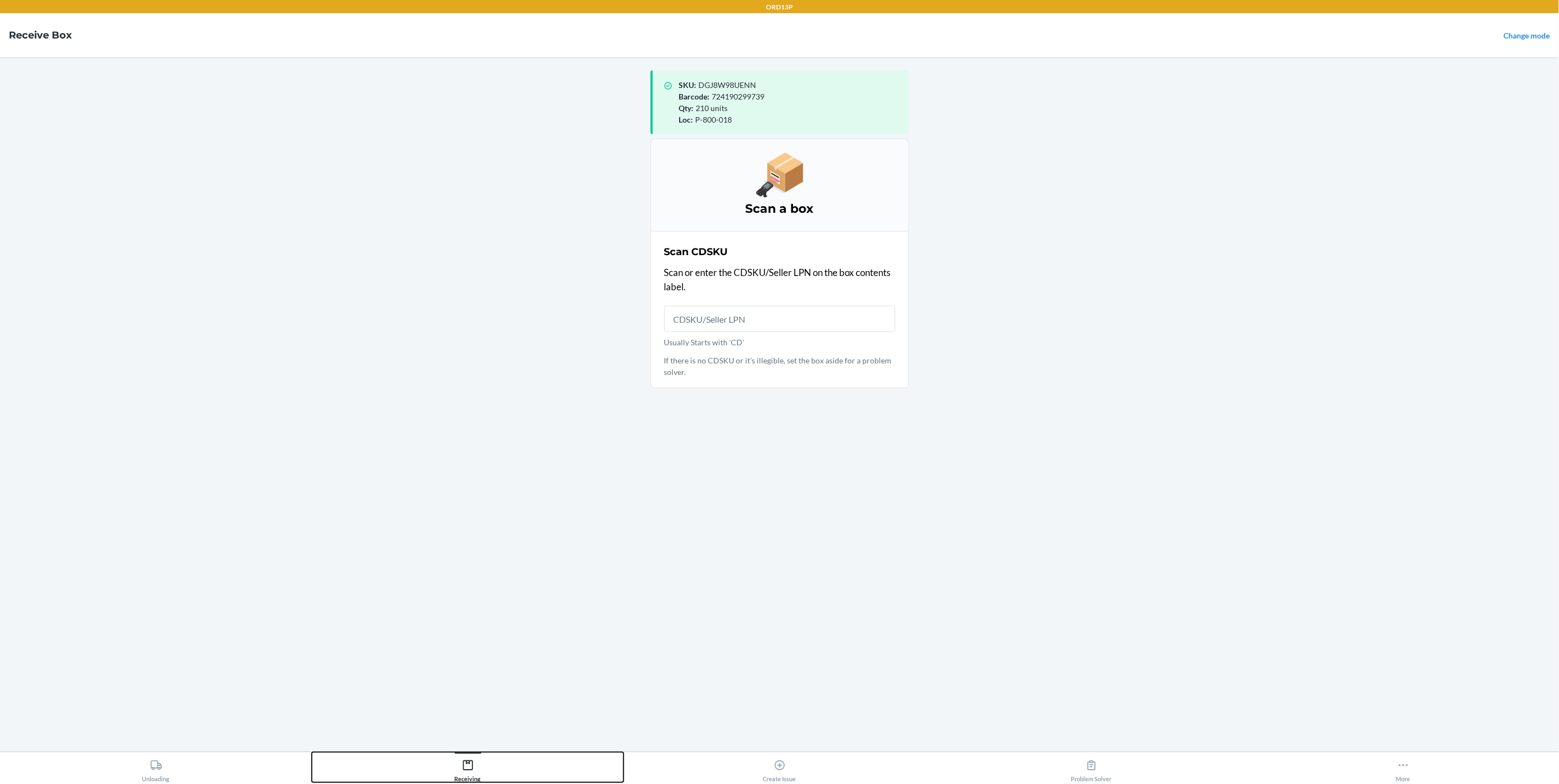
click at [464, 432] on icon at bounding box center [468, 765] width 12 height 12
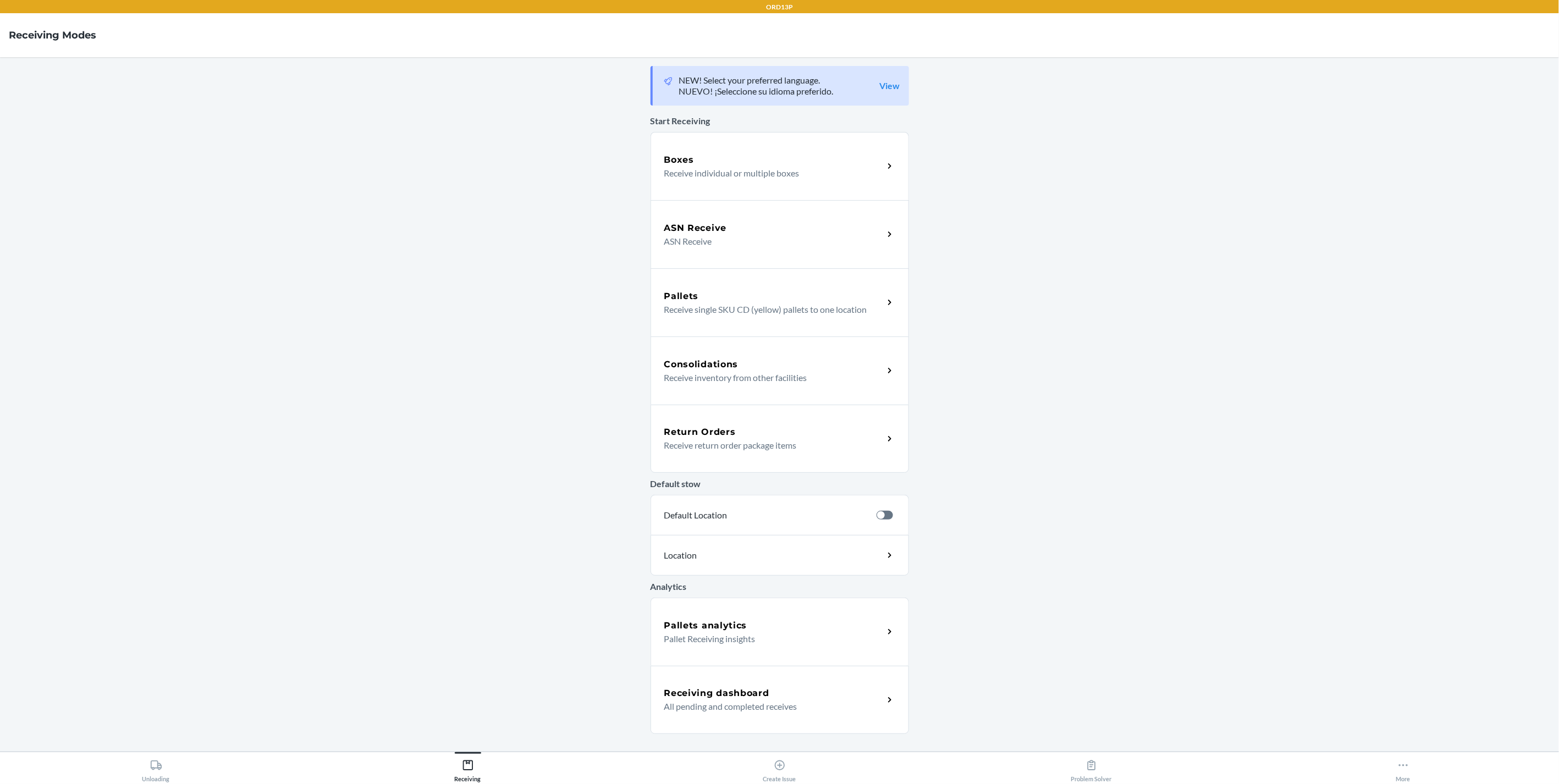
click at [773, 432] on div "Receiving dashboard" at bounding box center [774, 693] width 220 height 13
